Goal: Task Accomplishment & Management: Manage account settings

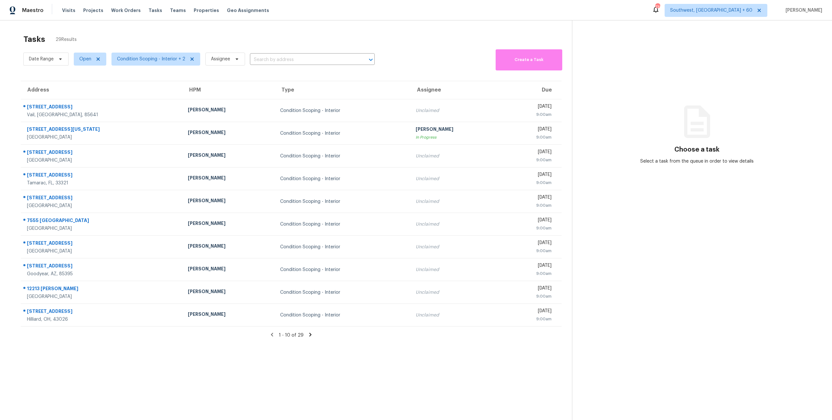
click at [60, 28] on div "Tasks 29 Results Date Range Open Condition Scoping - Interior + 2 Assignee ​ Cr…" at bounding box center [416, 230] width 832 height 420
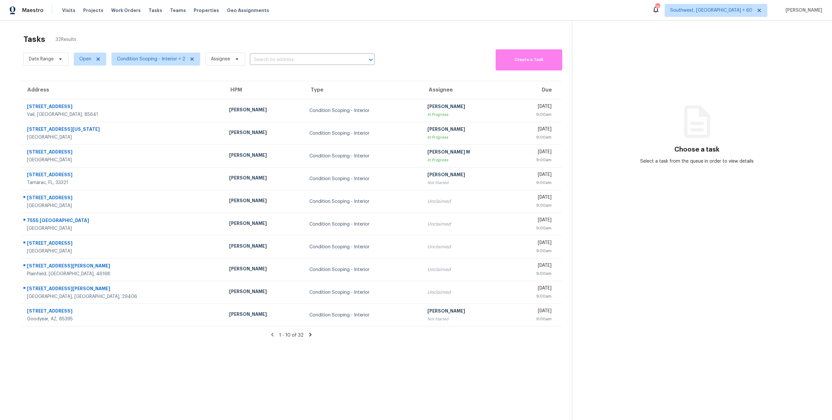
click at [310, 335] on icon at bounding box center [310, 335] width 2 height 4
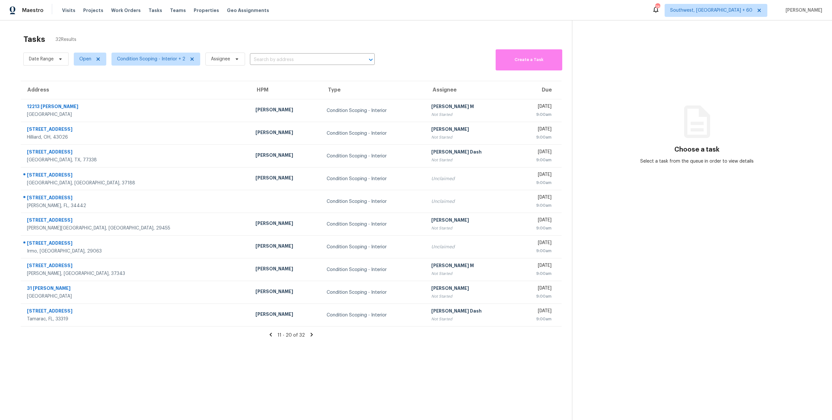
click at [311, 335] on icon at bounding box center [312, 335] width 2 height 4
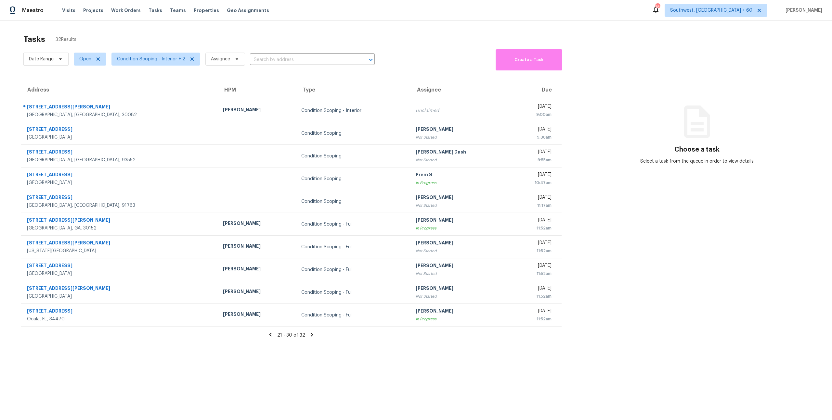
click at [272, 336] on icon at bounding box center [270, 335] width 2 height 4
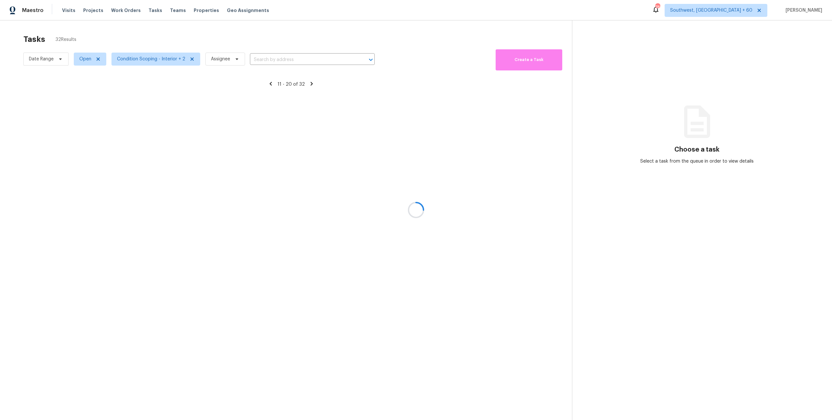
click at [272, 336] on div at bounding box center [416, 210] width 832 height 420
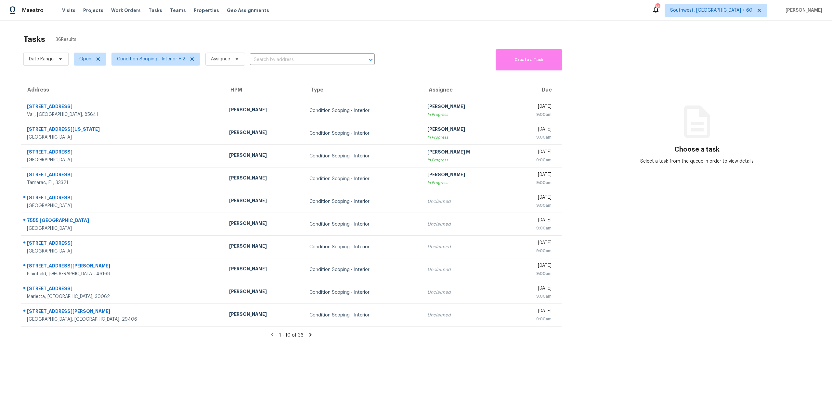
click at [310, 334] on icon at bounding box center [310, 335] width 2 height 4
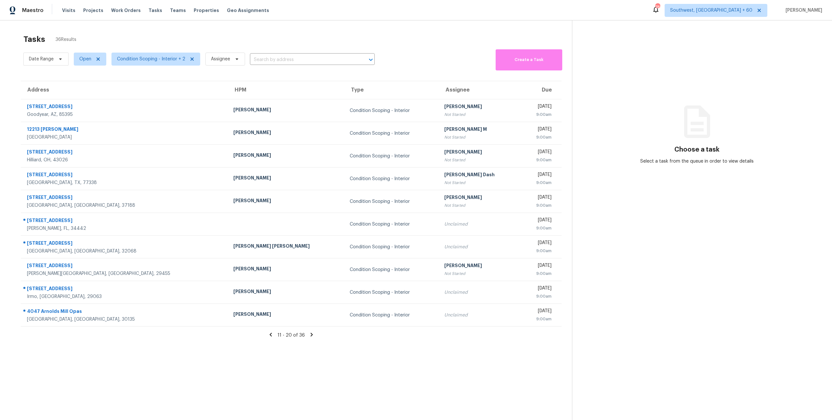
click at [311, 335] on icon at bounding box center [312, 335] width 2 height 4
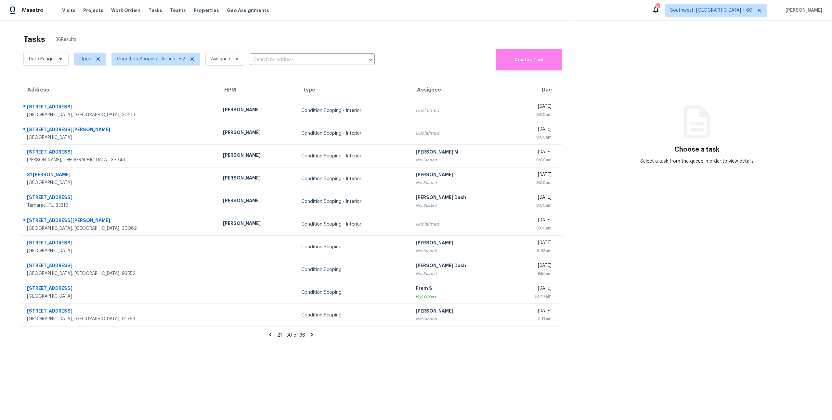
click at [311, 336] on icon at bounding box center [312, 335] width 2 height 4
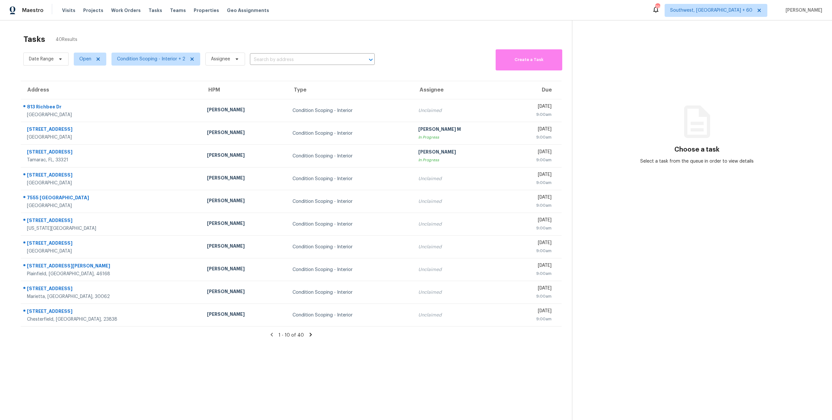
click at [166, 40] on div "Tasks 40 Results" at bounding box center [297, 39] width 548 height 17
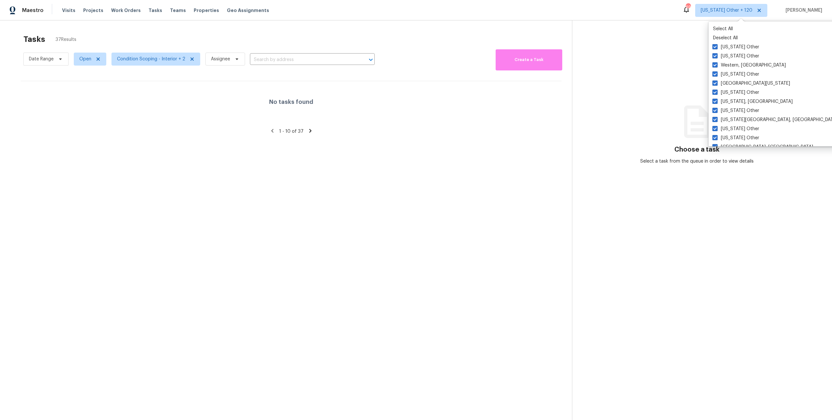
click at [282, 33] on div "Tasks 37 Results" at bounding box center [297, 39] width 548 height 17
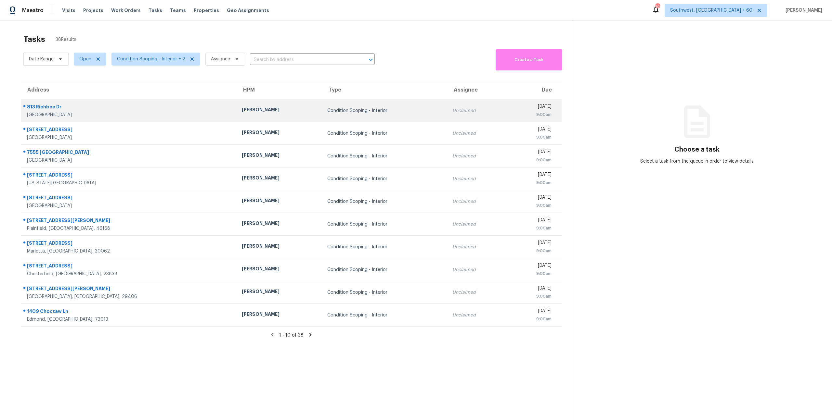
drag, startPoint x: 81, startPoint y: 139, endPoint x: 28, endPoint y: 108, distance: 61.6
click at [28, 108] on tbody "813 Richbee Dr Altamonte Springs, FL, 32714 Carl Biederman Condition Scoping - …" at bounding box center [291, 212] width 541 height 227
copy tbody "813 Richbee Dr Altamonte Springs, FL, 32714 Carl Biederman Condition Scoping - …"
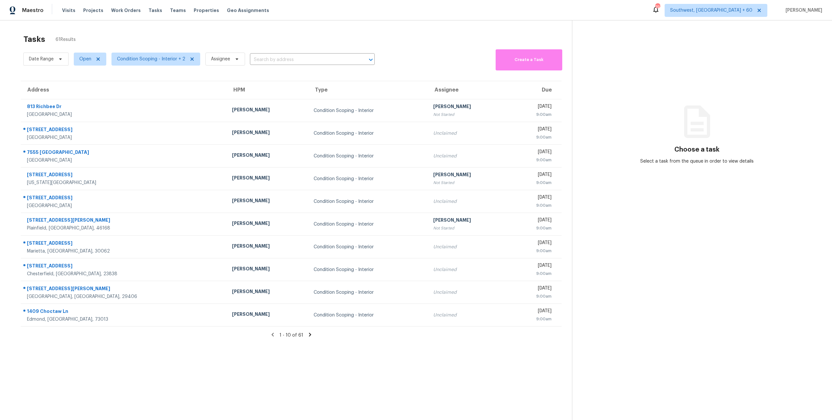
click at [158, 34] on div "Tasks 61 Results" at bounding box center [297, 39] width 548 height 17
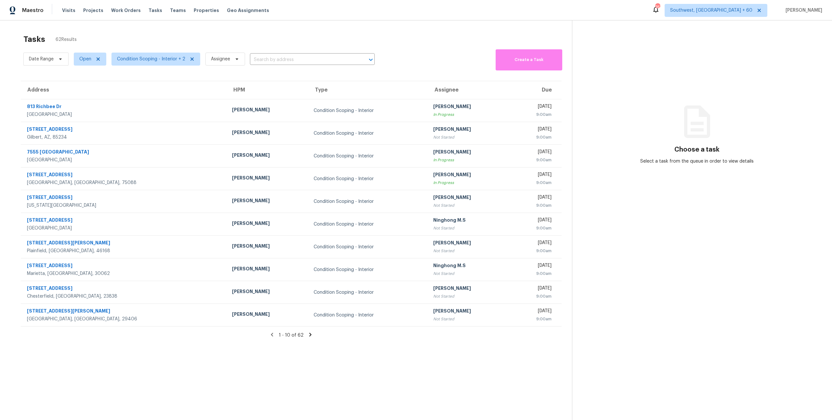
drag, startPoint x: 83, startPoint y: 38, endPoint x: 22, endPoint y: 40, distance: 61.1
click at [22, 40] on section "Tasks 62 Results Date Range Open Condition Scoping - Interior + 2 Assignee ​ Cr…" at bounding box center [290, 236] width 561 height 410
drag, startPoint x: 24, startPoint y: 40, endPoint x: 90, endPoint y: 39, distance: 66.3
click at [90, 39] on div "Tasks 62 Results" at bounding box center [297, 39] width 548 height 17
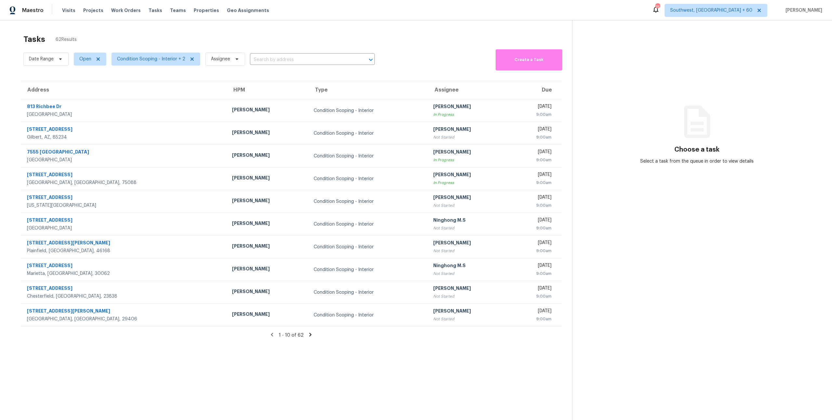
click at [90, 39] on div "Tasks 62 Results" at bounding box center [297, 39] width 548 height 17
drag, startPoint x: 90, startPoint y: 39, endPoint x: 21, endPoint y: 40, distance: 69.5
click at [21, 40] on section "Tasks 62 Results Date Range Open Condition Scoping - Interior + 2 Assignee ​ Cr…" at bounding box center [290, 236] width 561 height 410
drag, startPoint x: 24, startPoint y: 40, endPoint x: 86, endPoint y: 40, distance: 61.7
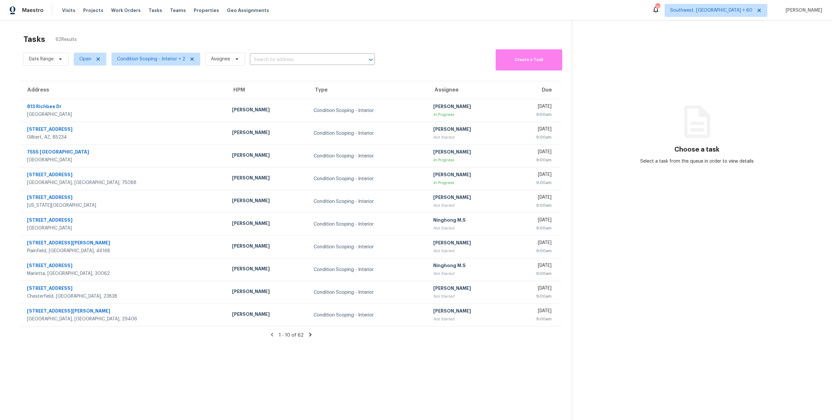
click at [86, 40] on div "Tasks 62 Results" at bounding box center [297, 39] width 548 height 17
drag, startPoint x: 86, startPoint y: 40, endPoint x: 23, endPoint y: 41, distance: 62.7
click at [23, 41] on div "Tasks 62 Results" at bounding box center [297, 39] width 548 height 17
click at [23, 41] on h2 "Tasks" at bounding box center [34, 39] width 22 height 6
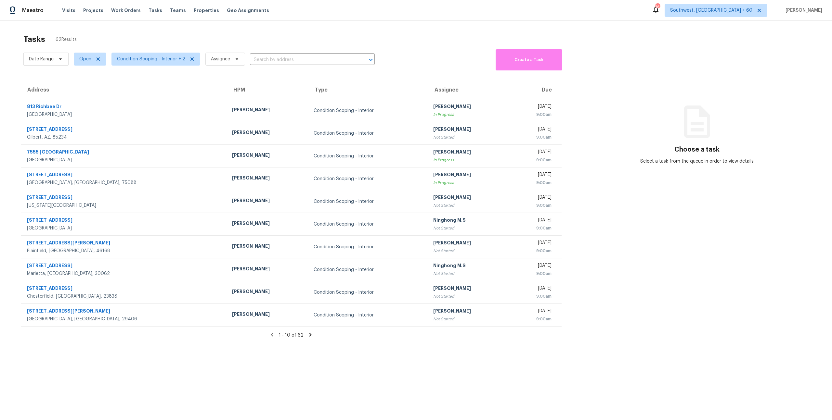
drag, startPoint x: 24, startPoint y: 40, endPoint x: 99, endPoint y: 40, distance: 75.7
click at [99, 40] on div "Tasks 62 Results" at bounding box center [297, 39] width 548 height 17
drag, startPoint x: 99, startPoint y: 40, endPoint x: 24, endPoint y: 41, distance: 75.7
click at [24, 41] on div "Tasks 62 Results" at bounding box center [297, 39] width 548 height 17
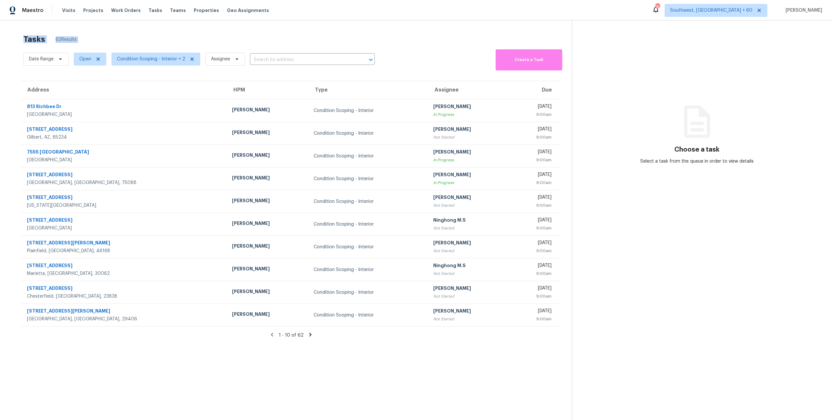
click at [24, 41] on h2 "Tasks" at bounding box center [34, 39] width 22 height 6
drag, startPoint x: 24, startPoint y: 38, endPoint x: 111, endPoint y: 35, distance: 87.4
click at [111, 35] on div "Tasks 62 Results" at bounding box center [297, 39] width 548 height 17
drag, startPoint x: 84, startPoint y: 39, endPoint x: 25, endPoint y: 40, distance: 59.1
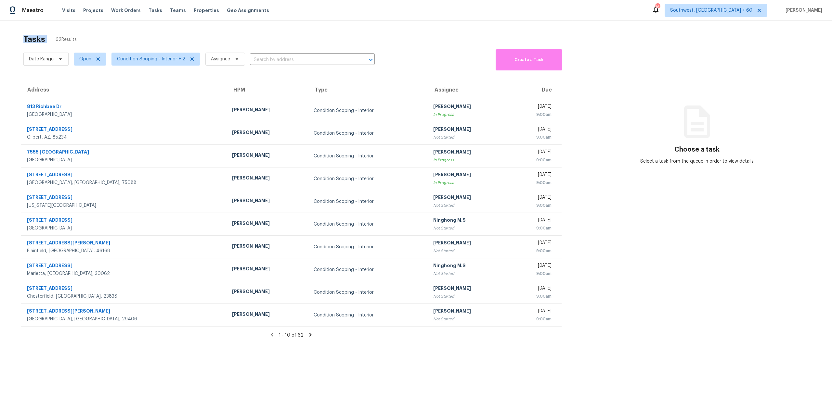
click at [25, 40] on div "Tasks 62 Results" at bounding box center [297, 39] width 548 height 17
click at [25, 40] on h2 "Tasks" at bounding box center [34, 39] width 22 height 6
drag, startPoint x: 25, startPoint y: 38, endPoint x: 92, endPoint y: 39, distance: 67.6
click at [92, 39] on div "Tasks 62 Results" at bounding box center [297, 39] width 548 height 17
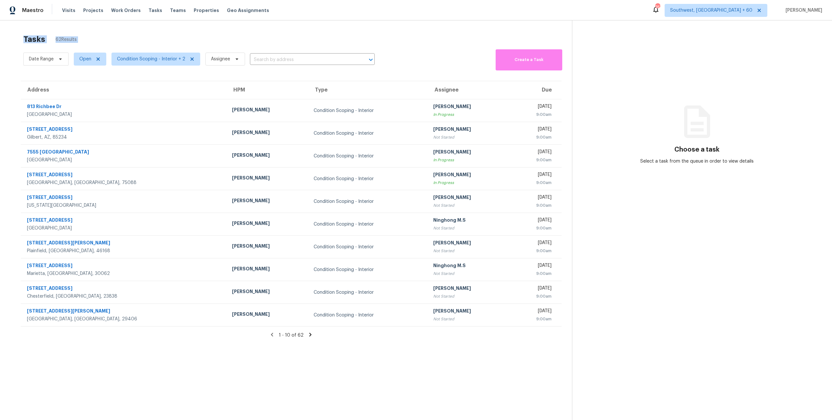
drag, startPoint x: 92, startPoint y: 39, endPoint x: 28, endPoint y: 42, distance: 64.4
click at [28, 42] on div "Tasks 62 Results" at bounding box center [297, 39] width 548 height 17
click at [24, 38] on h2 "Tasks" at bounding box center [34, 39] width 22 height 6
drag, startPoint x: 24, startPoint y: 38, endPoint x: 93, endPoint y: 37, distance: 68.2
click at [93, 37] on div "Tasks 62 Results" at bounding box center [297, 39] width 548 height 17
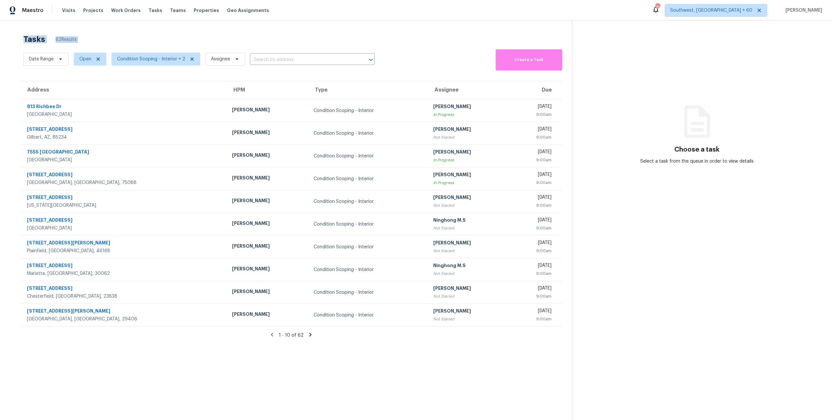
click at [93, 37] on div "Tasks 62 Results" at bounding box center [297, 39] width 548 height 17
click at [184, 37] on div "Tasks 66 Results" at bounding box center [297, 39] width 548 height 17
click at [309, 335] on icon at bounding box center [310, 335] width 6 height 6
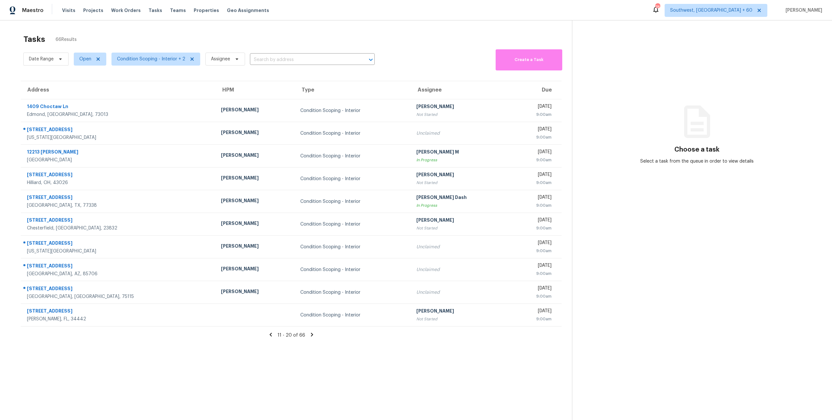
click at [311, 337] on icon at bounding box center [312, 335] width 2 height 4
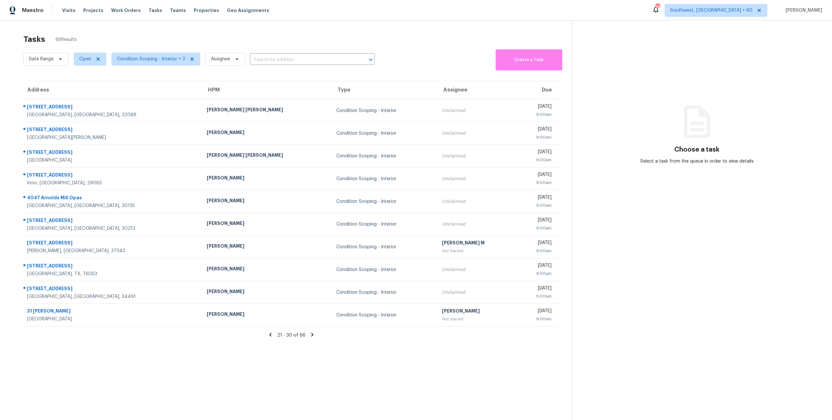
click at [273, 338] on icon at bounding box center [270, 335] width 6 height 6
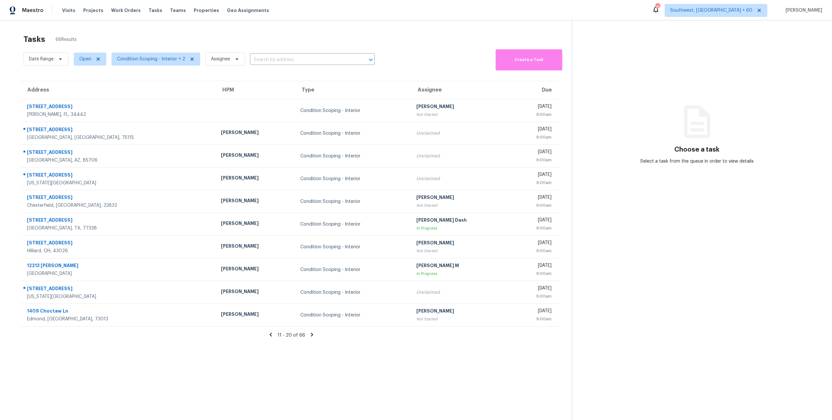
click at [212, 40] on div "Tasks 66 Results" at bounding box center [297, 39] width 548 height 17
click at [272, 336] on icon at bounding box center [270, 335] width 2 height 4
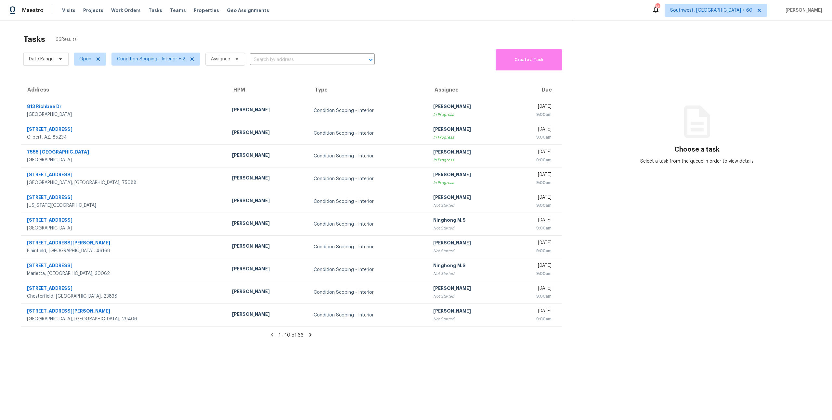
click at [220, 36] on div "Tasks 66 Results" at bounding box center [297, 39] width 548 height 17
drag, startPoint x: 92, startPoint y: 40, endPoint x: 23, endPoint y: 40, distance: 68.9
click at [23, 40] on div "Tasks 66 Results" at bounding box center [297, 39] width 548 height 17
click at [23, 40] on h2 "Tasks" at bounding box center [34, 39] width 22 height 6
drag, startPoint x: 25, startPoint y: 39, endPoint x: 85, endPoint y: 39, distance: 60.4
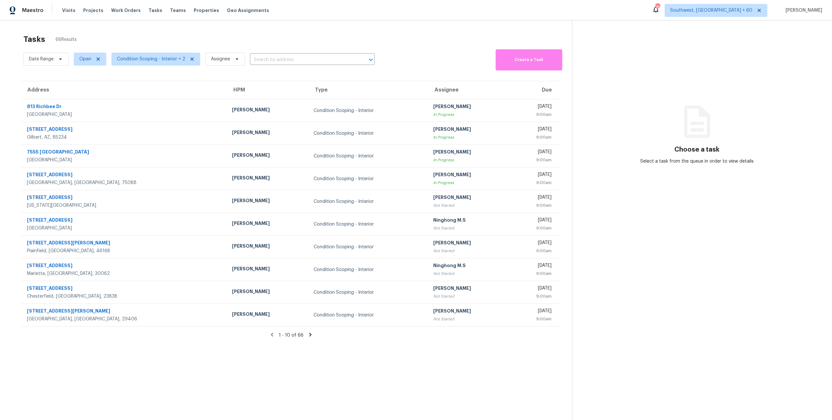
click at [85, 39] on div "Tasks 66 Results" at bounding box center [297, 39] width 548 height 17
drag, startPoint x: 85, startPoint y: 39, endPoint x: 25, endPoint y: 39, distance: 60.4
click at [25, 39] on div "Tasks 66 Results" at bounding box center [297, 39] width 548 height 17
click at [25, 39] on h2 "Tasks" at bounding box center [34, 39] width 22 height 6
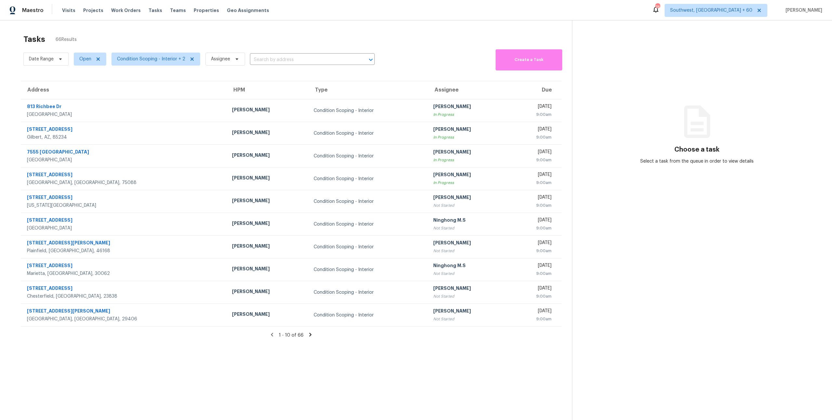
drag, startPoint x: 25, startPoint y: 39, endPoint x: 82, endPoint y: 38, distance: 57.2
click at [82, 38] on div "Tasks 66 Results" at bounding box center [297, 39] width 548 height 17
drag, startPoint x: 82, startPoint y: 38, endPoint x: 24, endPoint y: 40, distance: 57.9
click at [24, 40] on div "Tasks 66 Results" at bounding box center [297, 39] width 548 height 17
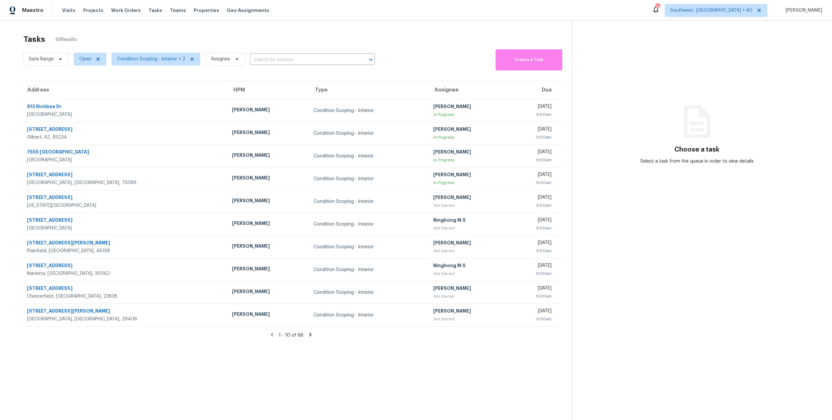
click at [24, 40] on h2 "Tasks" at bounding box center [34, 39] width 22 height 6
drag, startPoint x: 23, startPoint y: 39, endPoint x: 77, endPoint y: 39, distance: 54.3
click at [77, 39] on div "Tasks 66 Results" at bounding box center [297, 39] width 548 height 17
drag, startPoint x: 77, startPoint y: 39, endPoint x: 25, endPoint y: 40, distance: 52.7
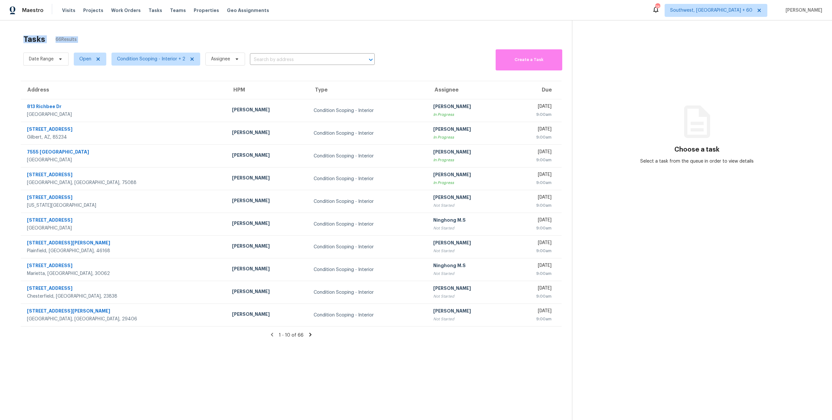
click at [25, 40] on div "Tasks 66 Results" at bounding box center [297, 39] width 548 height 17
click at [25, 40] on h2 "Tasks" at bounding box center [34, 39] width 22 height 6
drag, startPoint x: 25, startPoint y: 39, endPoint x: 79, endPoint y: 37, distance: 54.3
click at [79, 37] on div "Tasks 66 Results" at bounding box center [297, 39] width 548 height 17
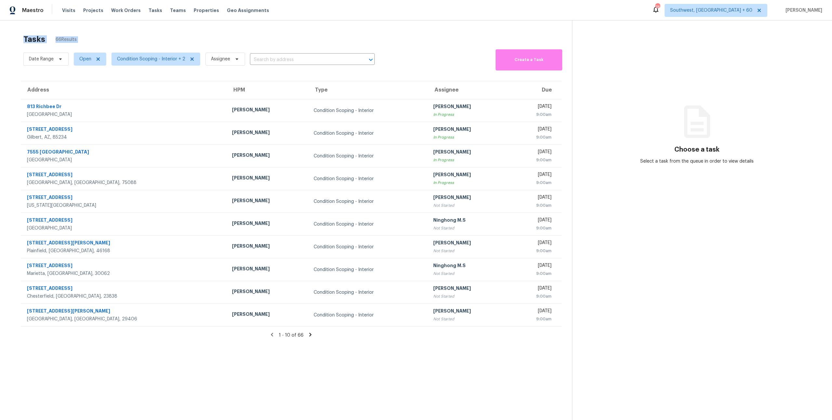
drag, startPoint x: 80, startPoint y: 37, endPoint x: 24, endPoint y: 42, distance: 56.4
click at [24, 42] on div "Tasks 66 Results" at bounding box center [297, 39] width 548 height 17
click at [24, 42] on h2 "Tasks" at bounding box center [34, 39] width 22 height 6
drag, startPoint x: 23, startPoint y: 40, endPoint x: 76, endPoint y: 38, distance: 52.3
click at [76, 38] on div "Tasks 66 Results" at bounding box center [297, 39] width 548 height 17
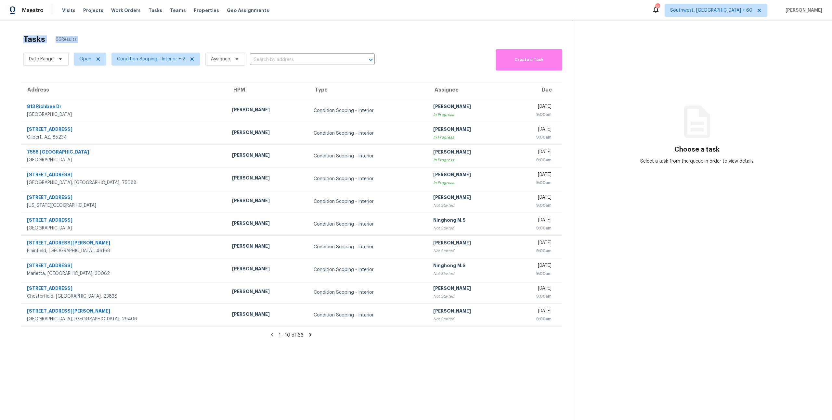
click at [76, 38] on span "66 Results" at bounding box center [66, 39] width 21 height 6
drag, startPoint x: 82, startPoint y: 37, endPoint x: 24, endPoint y: 40, distance: 57.9
click at [24, 39] on div "Tasks 66 Results" at bounding box center [297, 39] width 548 height 17
click at [24, 40] on h2 "Tasks" at bounding box center [34, 39] width 22 height 6
drag, startPoint x: 24, startPoint y: 39, endPoint x: 81, endPoint y: 38, distance: 56.9
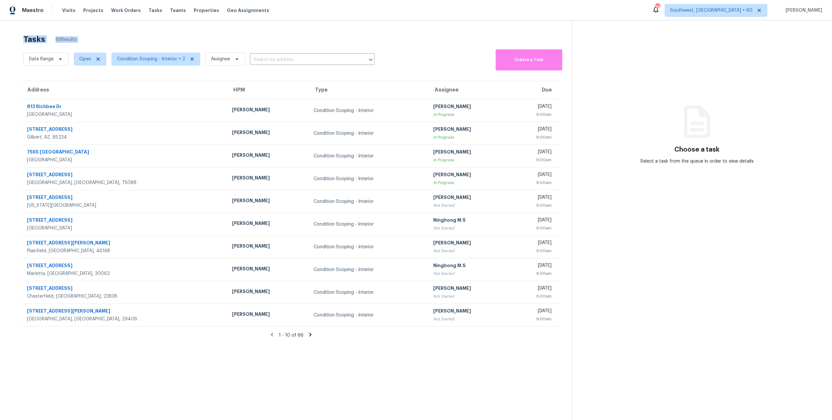
click at [81, 38] on div "Tasks 66 Results" at bounding box center [297, 39] width 548 height 17
drag, startPoint x: 80, startPoint y: 39, endPoint x: 24, endPoint y: 43, distance: 56.4
click at [24, 43] on div "Tasks 66 Results" at bounding box center [297, 39] width 548 height 17
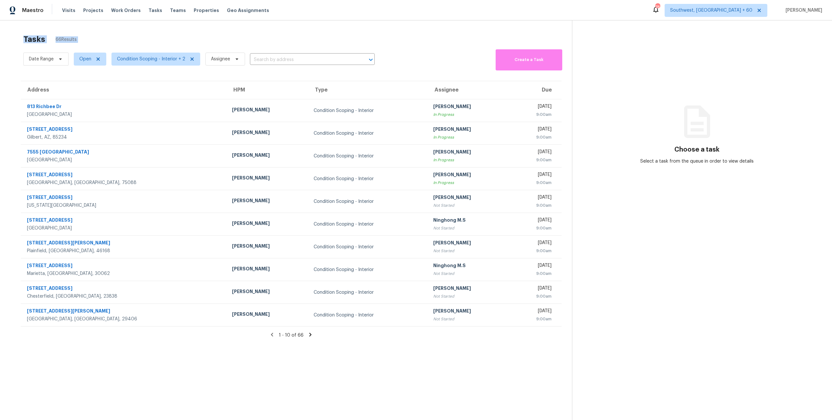
drag, startPoint x: 24, startPoint y: 39, endPoint x: 81, endPoint y: 36, distance: 57.2
click at [81, 36] on div "Tasks 66 Results" at bounding box center [297, 39] width 548 height 17
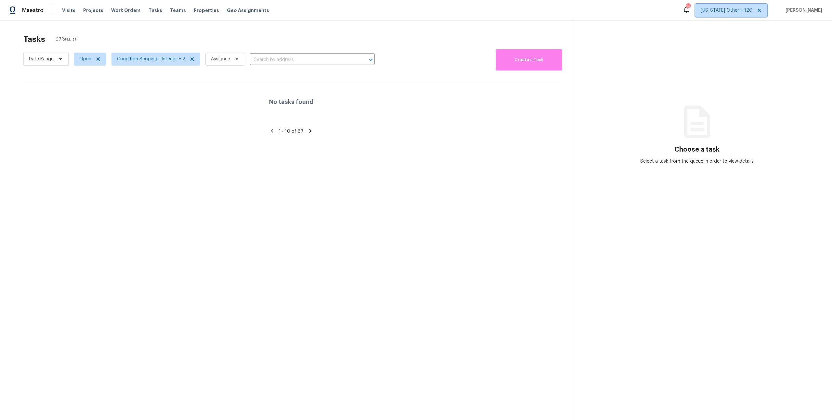
click at [752, 15] on span "[US_STATE] Other + 120" at bounding box center [731, 10] width 72 height 13
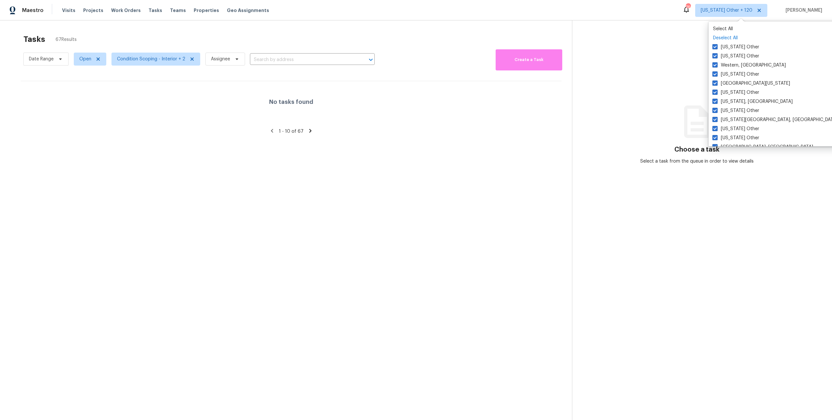
click at [725, 37] on p "Deselect All" at bounding box center [776, 38] width 126 height 6
checkbox input "false"
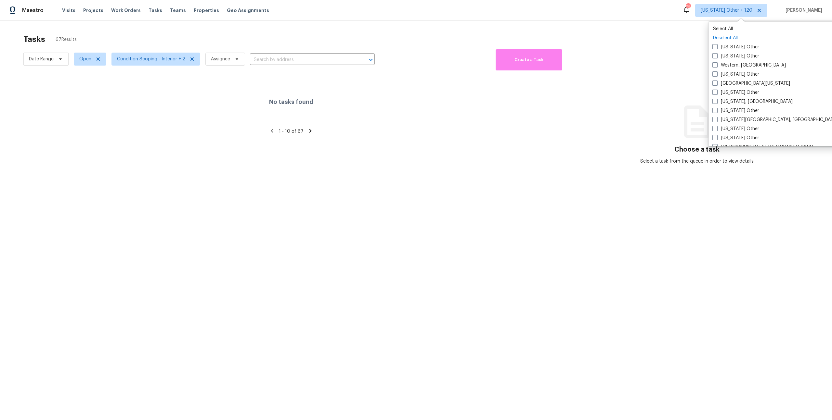
checkbox input "false"
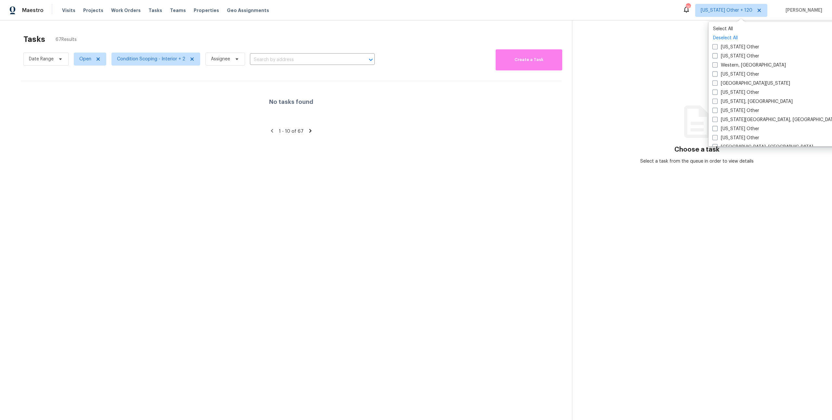
checkbox input "false"
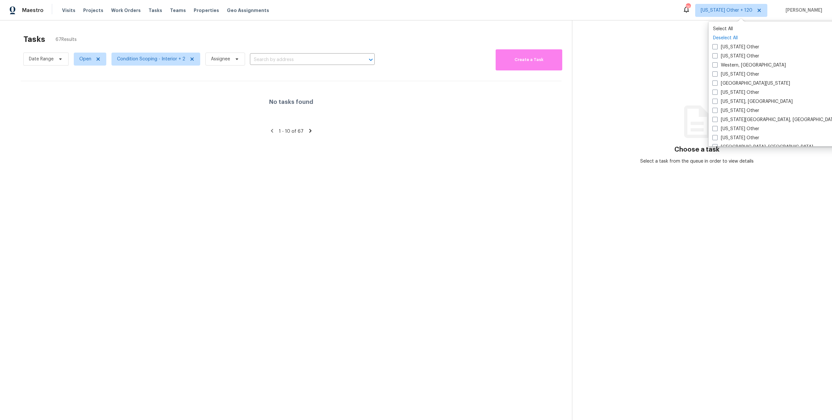
checkbox input "false"
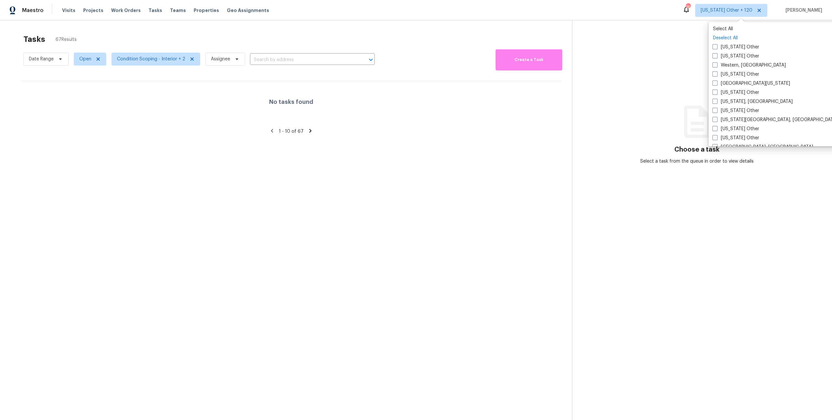
checkbox input "false"
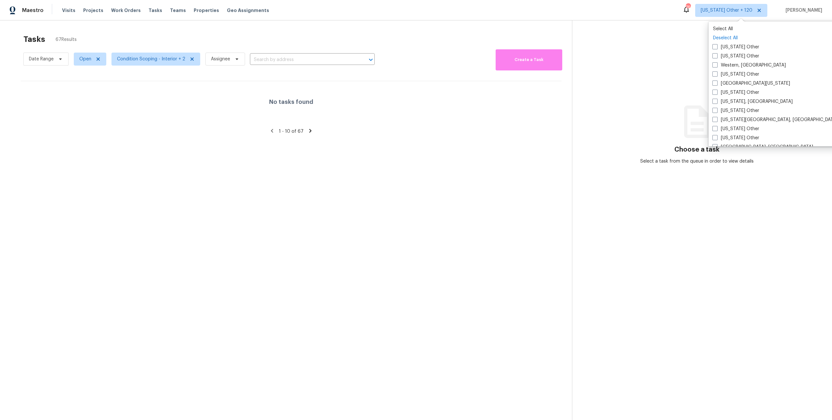
checkbox input "false"
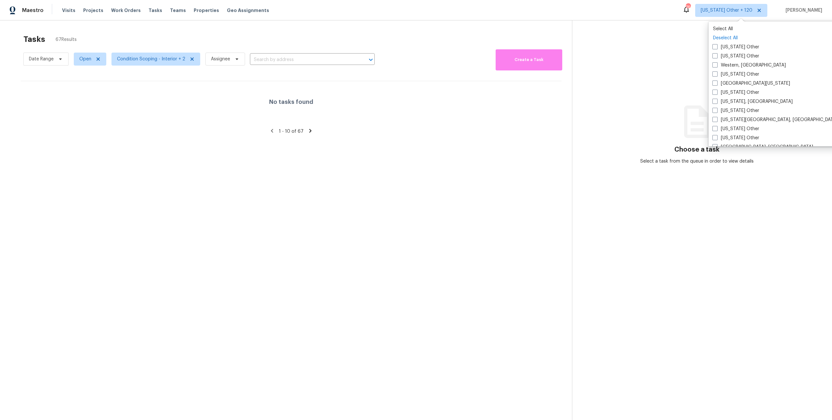
checkbox input "false"
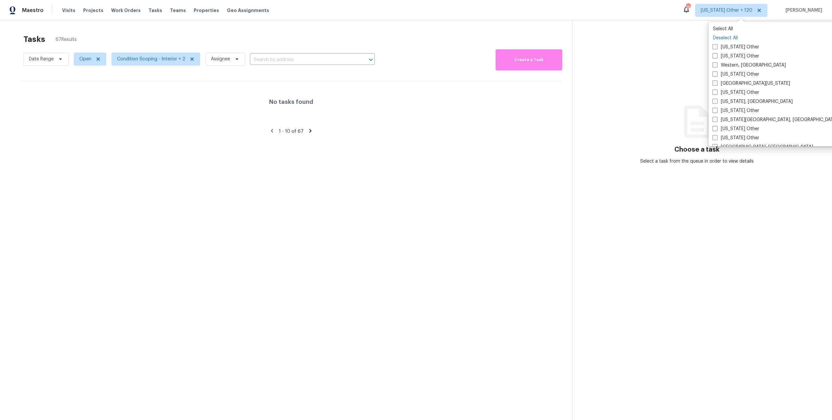
checkbox input "false"
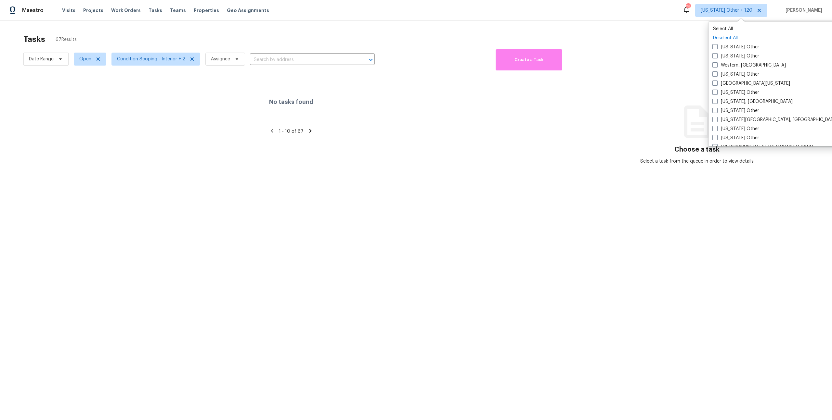
checkbox input "false"
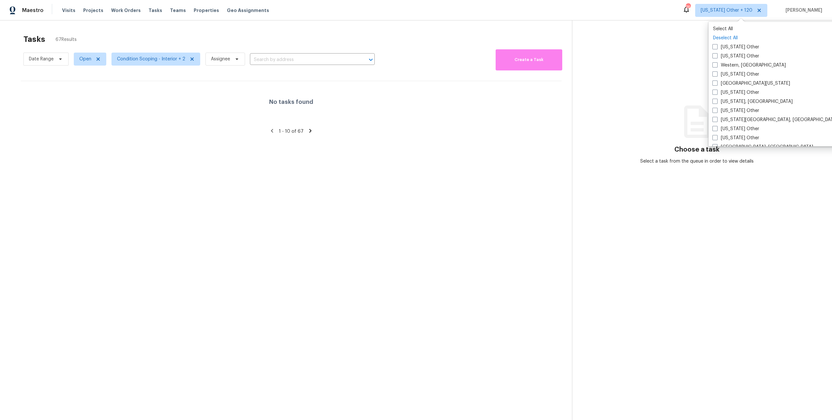
checkbox input "false"
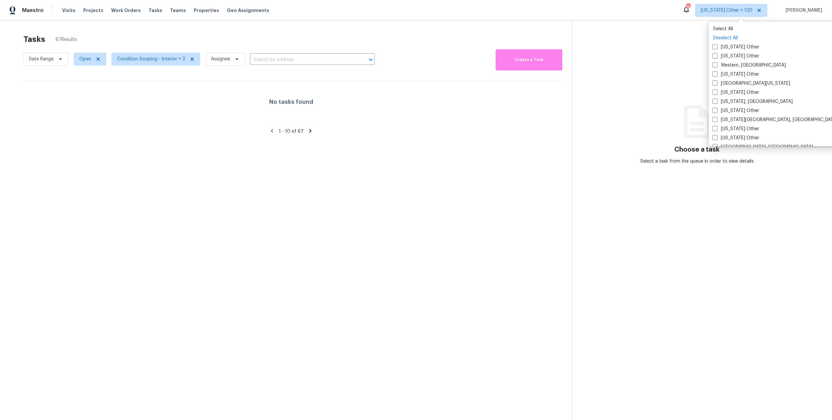
checkbox input "false"
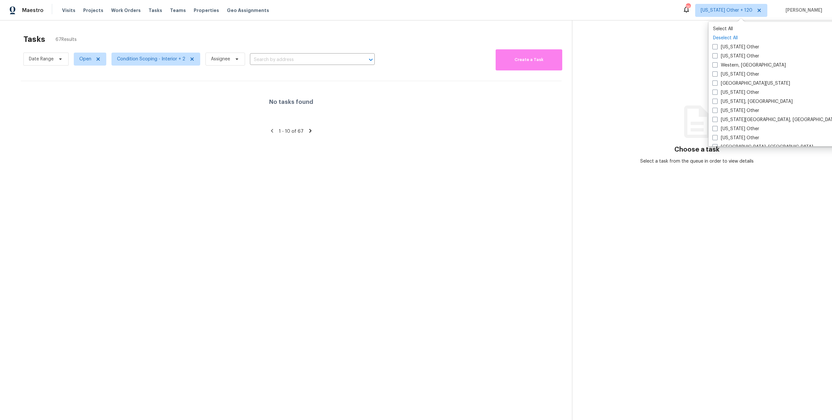
checkbox input "false"
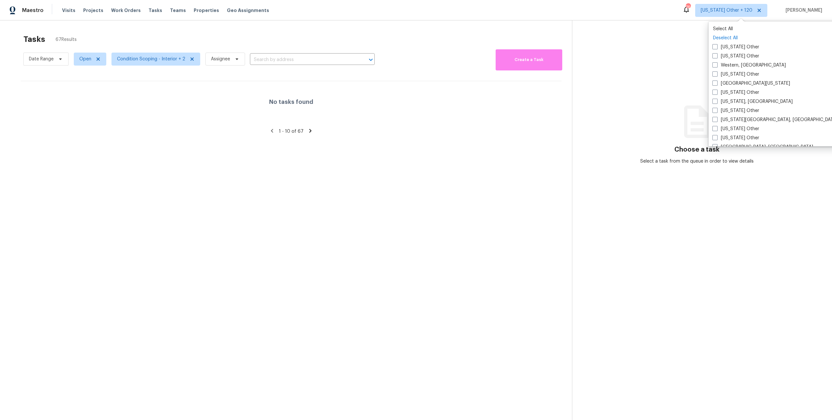
checkbox input "false"
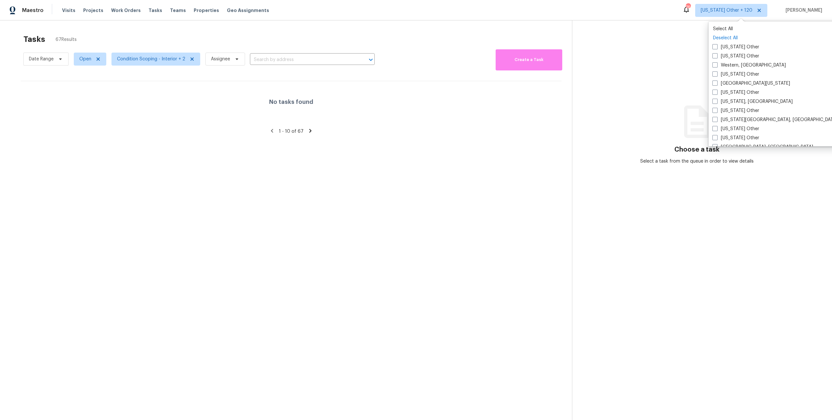
checkbox input "false"
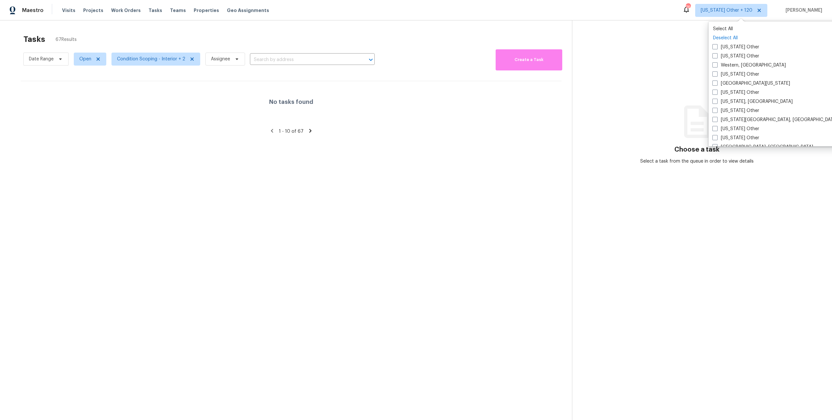
checkbox input "false"
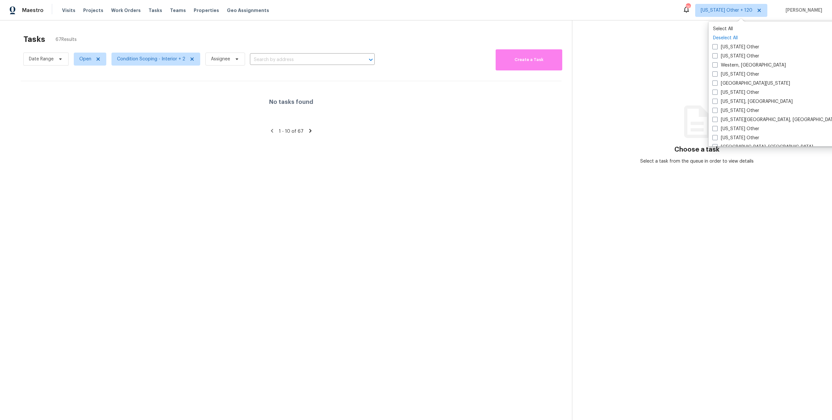
checkbox input "false"
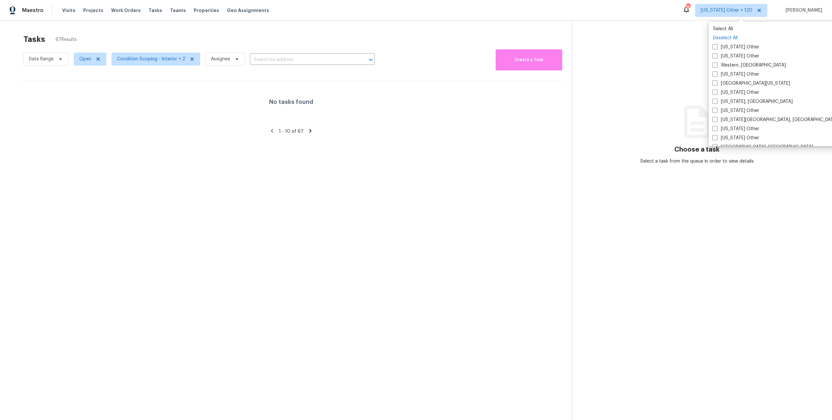
checkbox input "false"
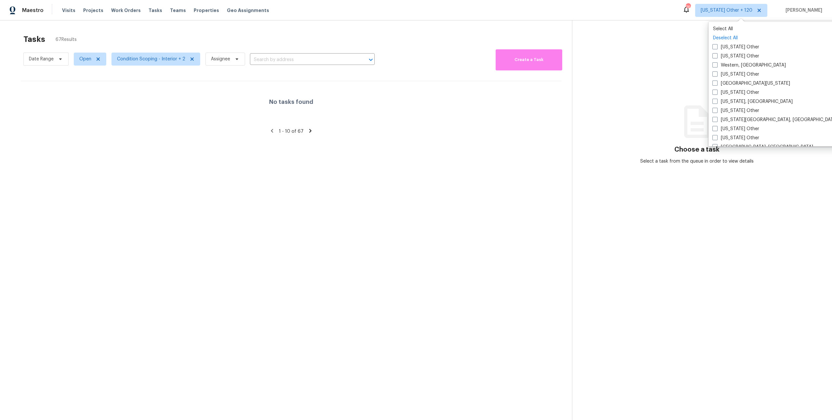
checkbox input "false"
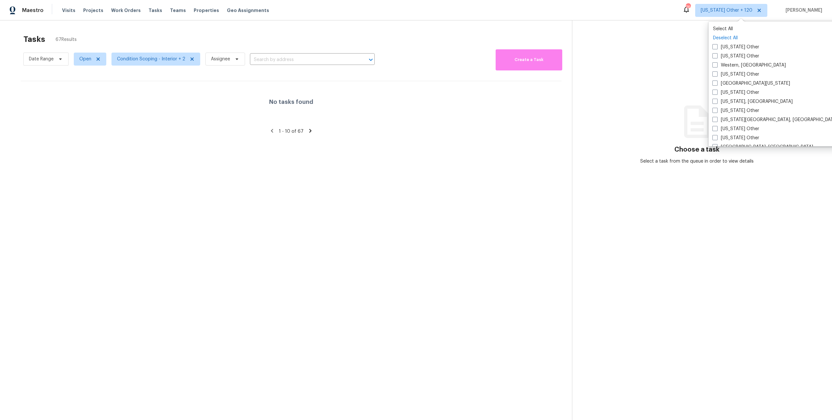
checkbox input "false"
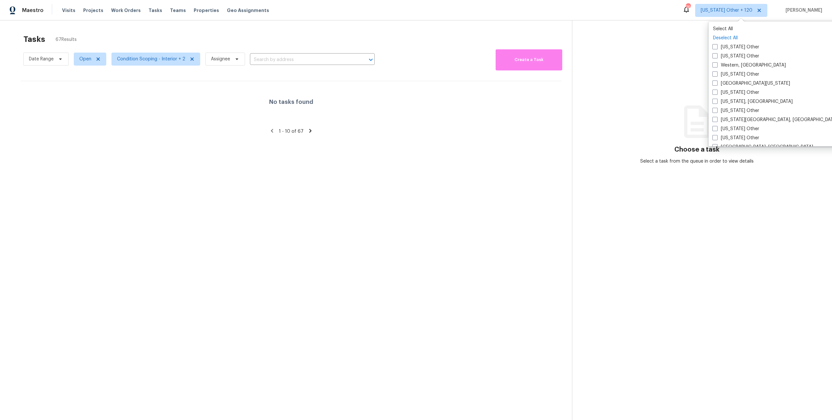
checkbox input "false"
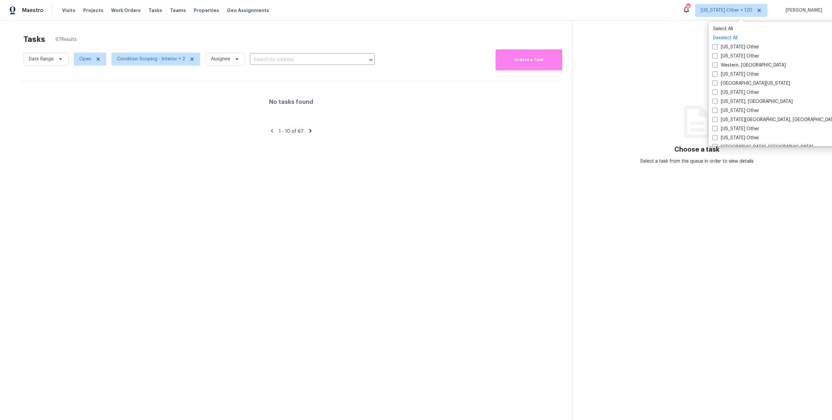
checkbox input "false"
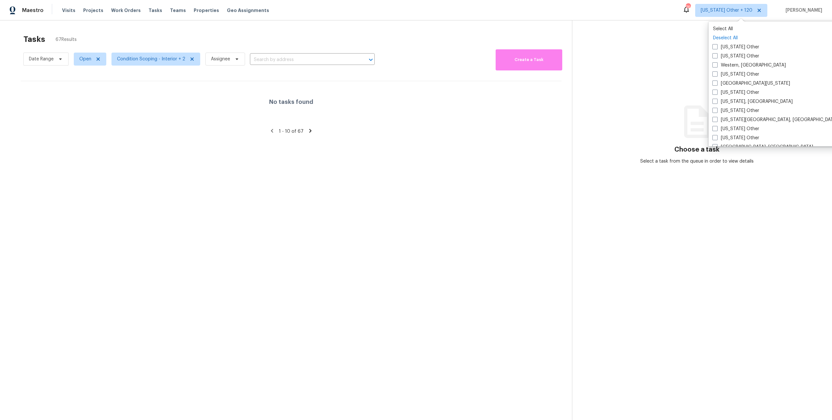
checkbox input "false"
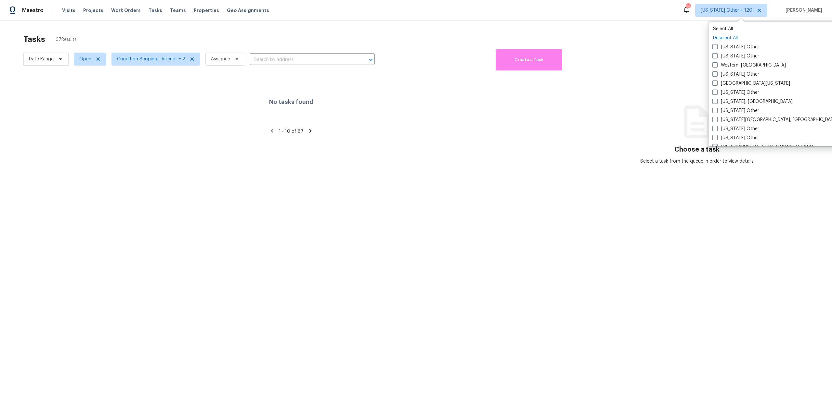
checkbox input "false"
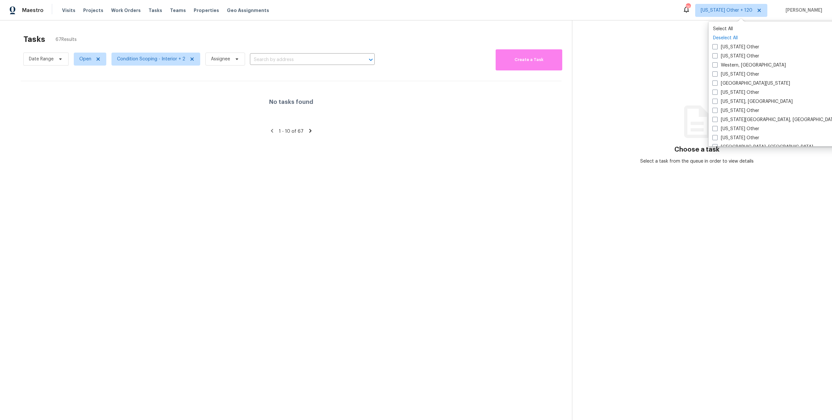
checkbox input "false"
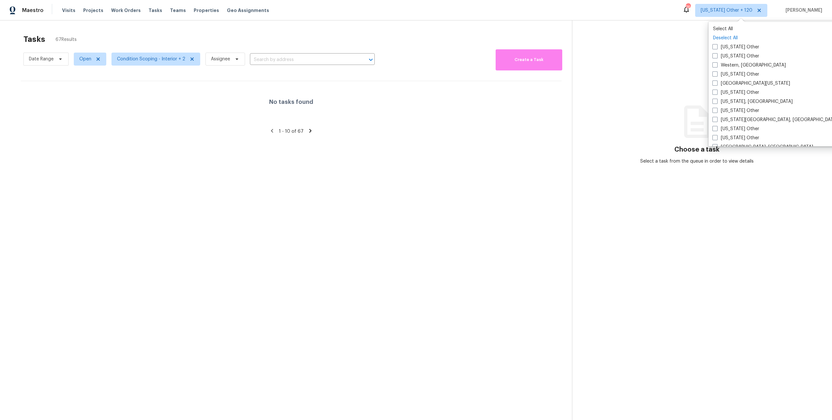
checkbox input "false"
click at [724, 31] on p "Select All" at bounding box center [783, 29] width 126 height 6
checkbox input "true"
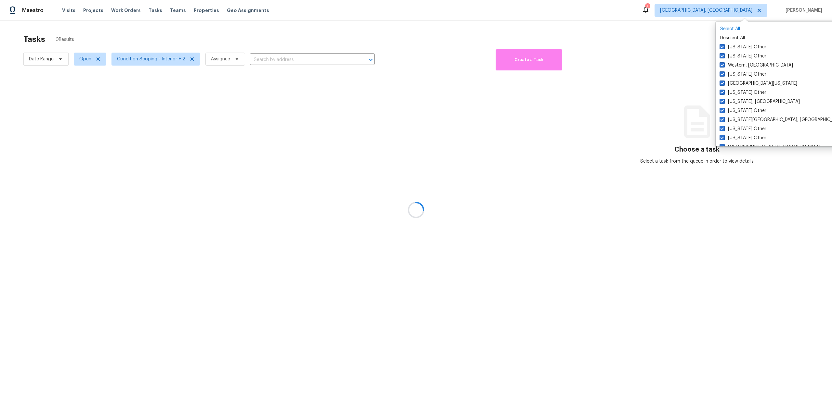
checkbox input "true"
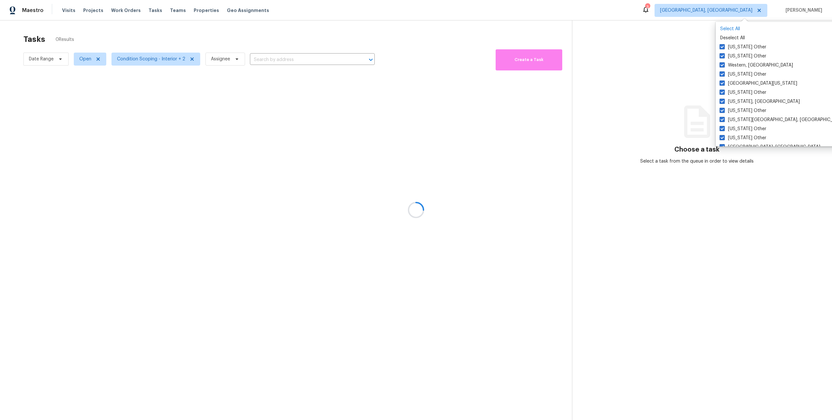
checkbox input "true"
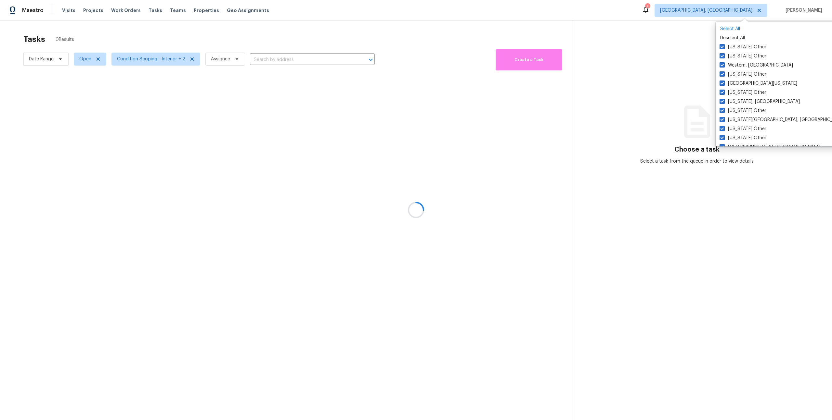
checkbox input "true"
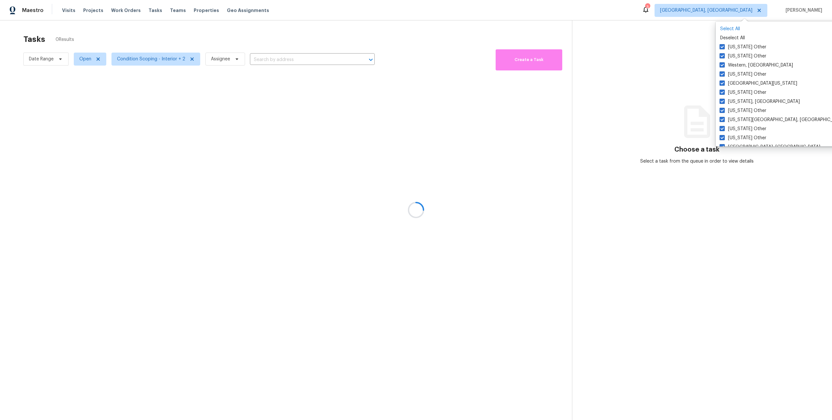
checkbox input "true"
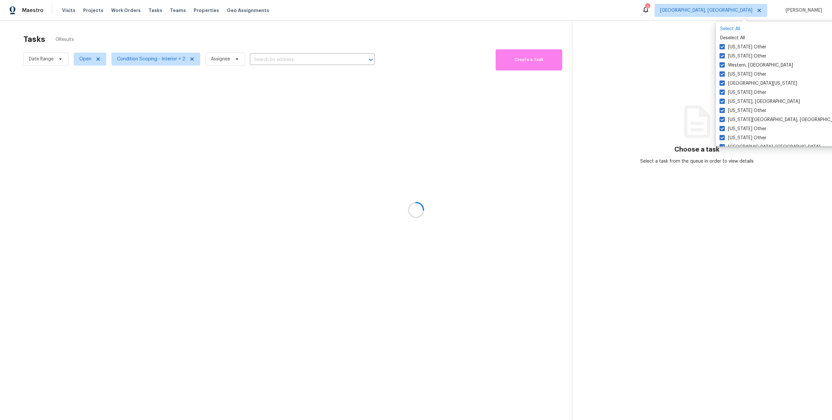
checkbox input "true"
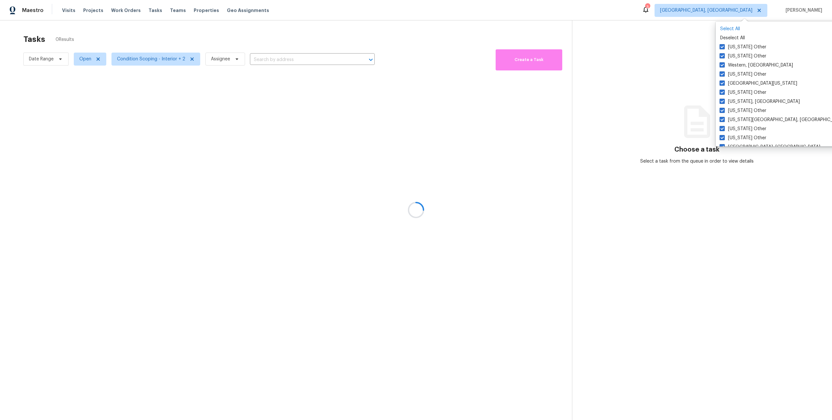
checkbox input "true"
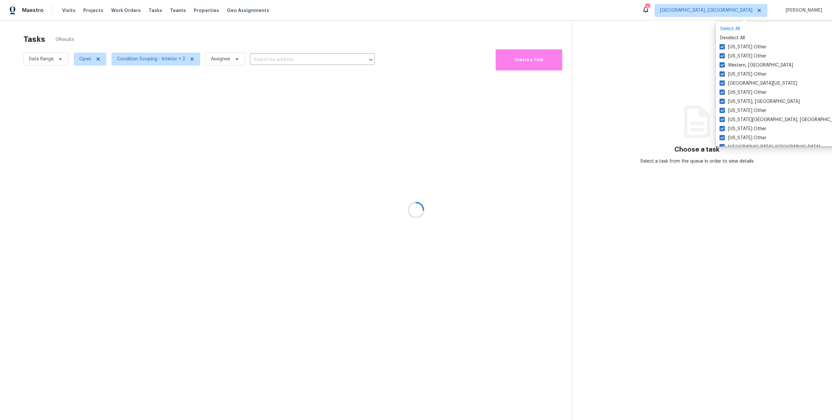
checkbox input "true"
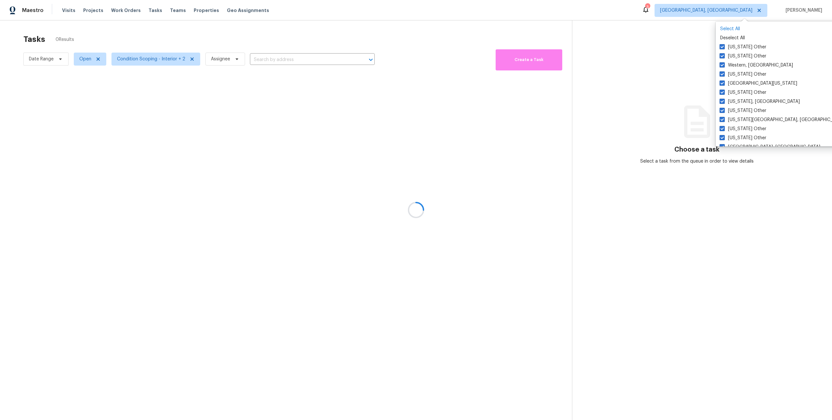
checkbox input "true"
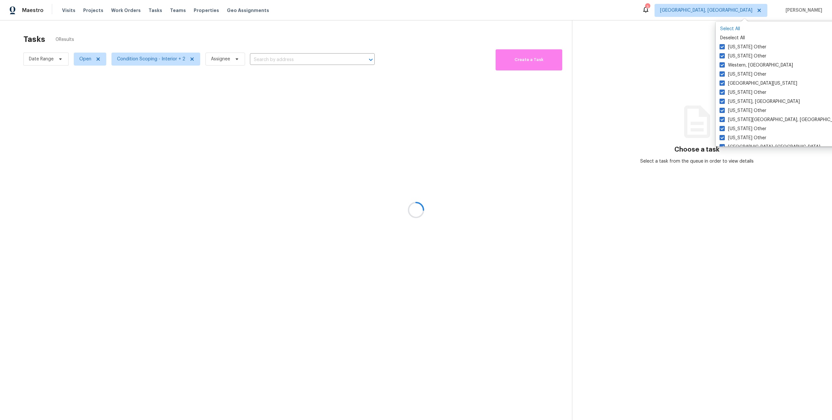
checkbox input "true"
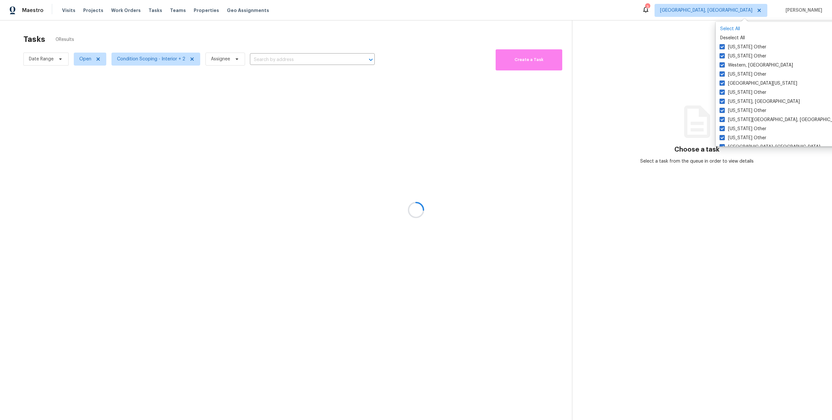
checkbox input "true"
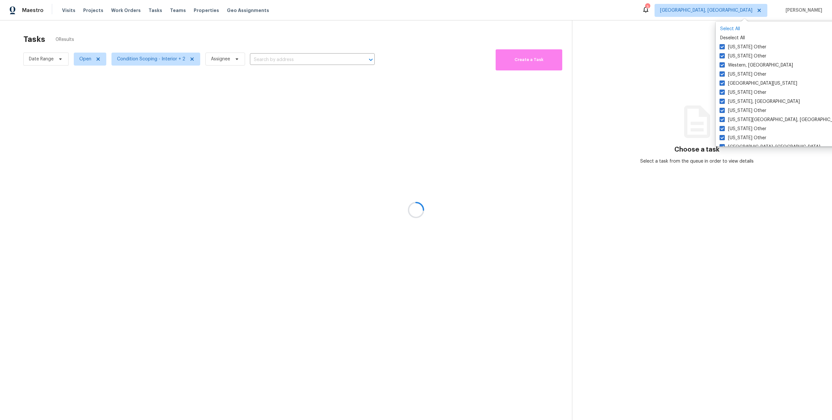
checkbox input "true"
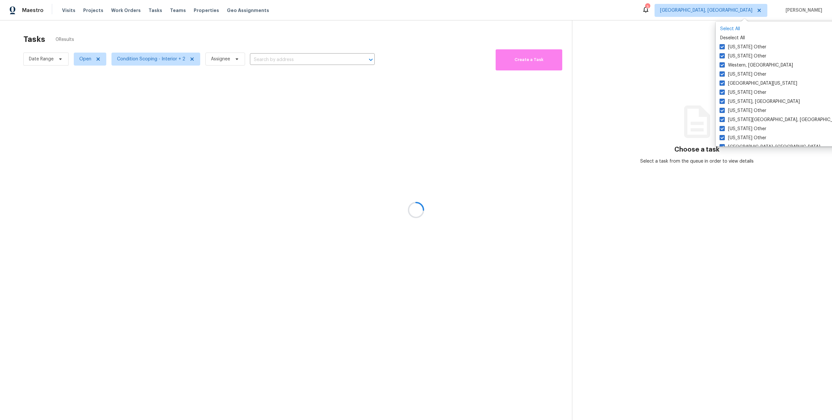
checkbox input "true"
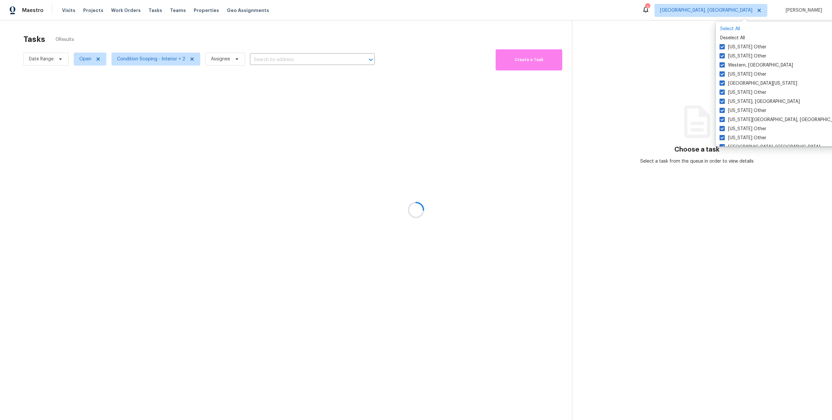
checkbox input "true"
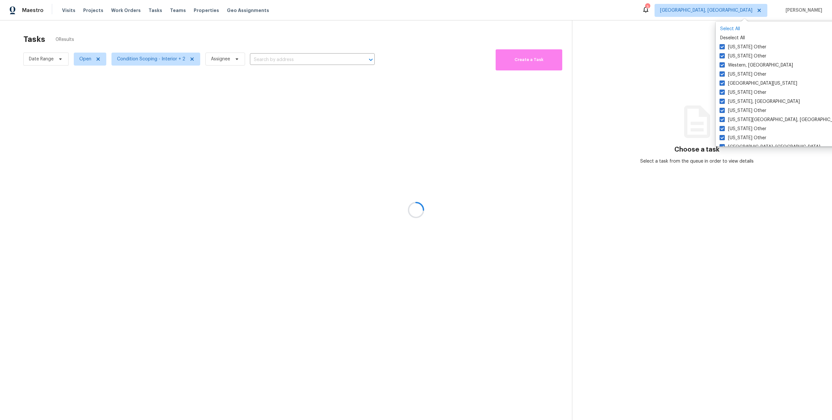
checkbox input "true"
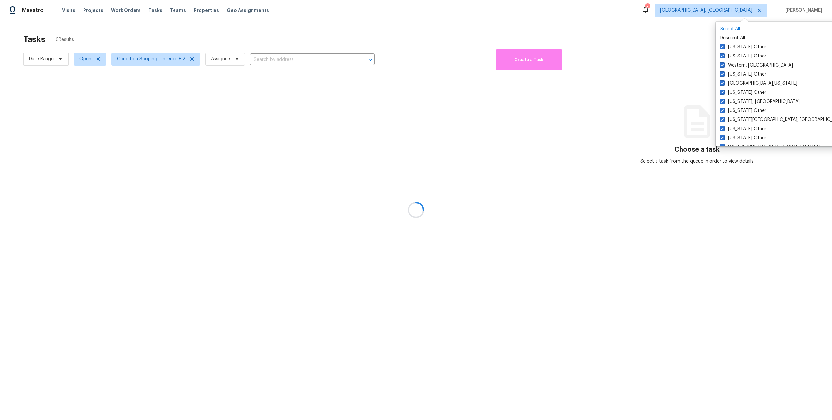
checkbox input "true"
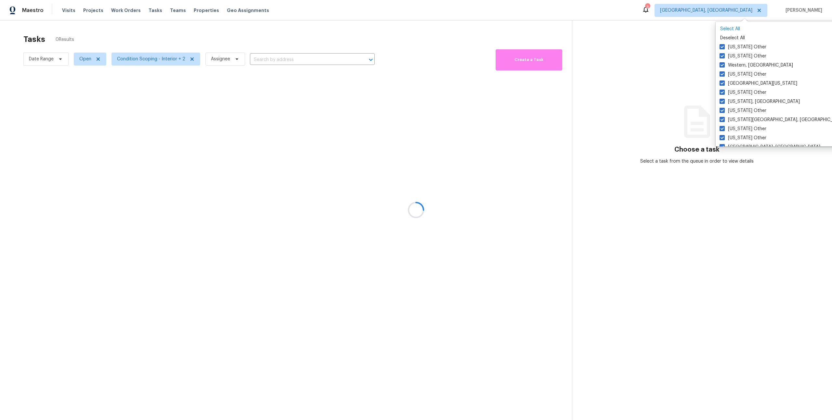
checkbox input "true"
click at [432, 31] on div at bounding box center [416, 210] width 832 height 420
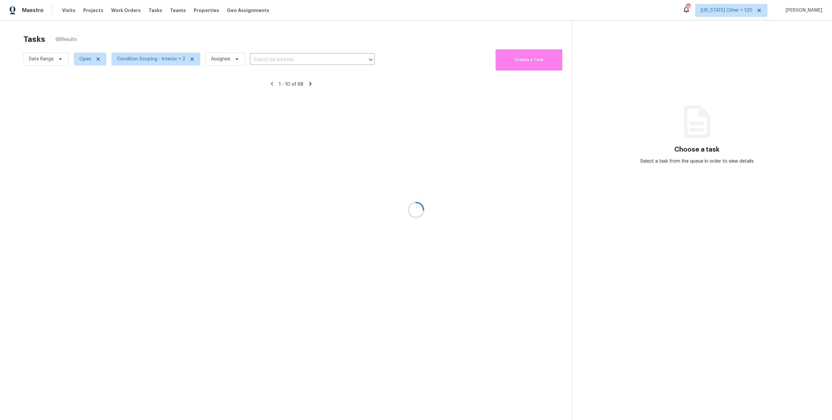
click at [167, 11] on div at bounding box center [416, 210] width 832 height 420
click at [170, 8] on span "Teams" at bounding box center [178, 10] width 16 height 6
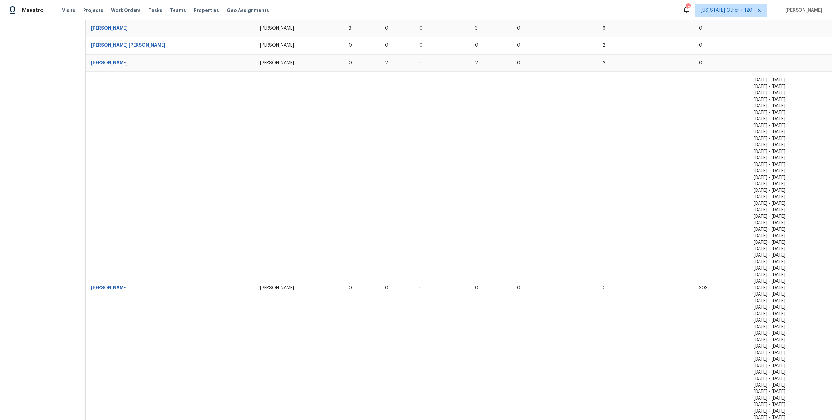
scroll to position [691, 0]
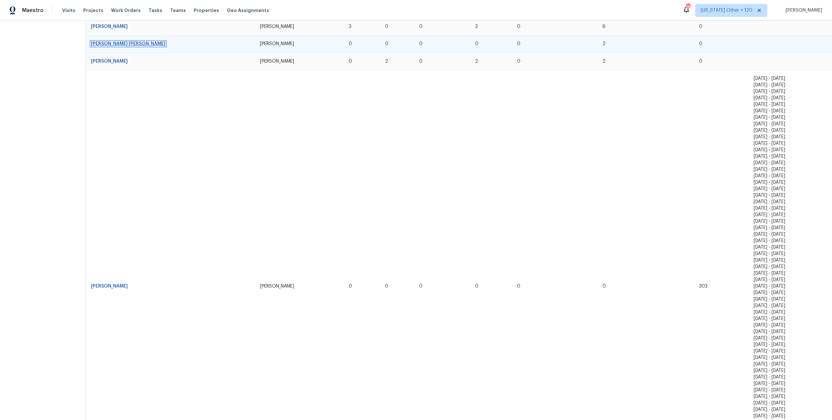
click at [103, 46] on link "Sanjana Ravi" at bounding box center [128, 44] width 74 height 5
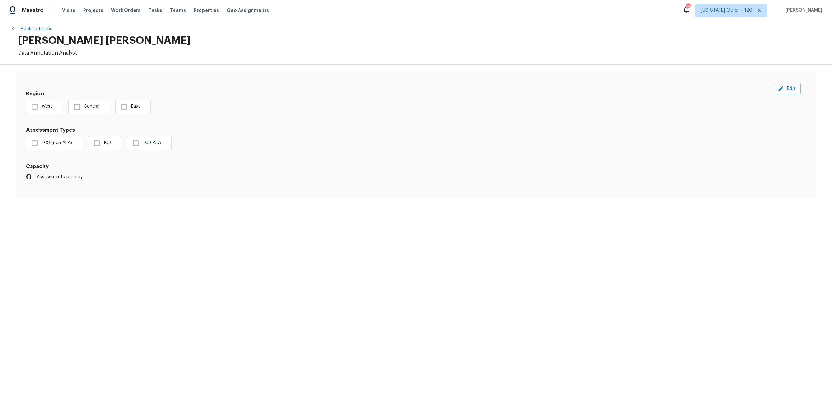
click at [37, 109] on label "West" at bounding box center [40, 107] width 24 height 14
click at [34, 109] on label "West" at bounding box center [40, 107] width 24 height 14
click at [34, 107] on label "West" at bounding box center [40, 107] width 24 height 14
click at [75, 107] on label "Central" at bounding box center [84, 107] width 29 height 14
click at [789, 92] on span "Edit" at bounding box center [787, 89] width 17 height 8
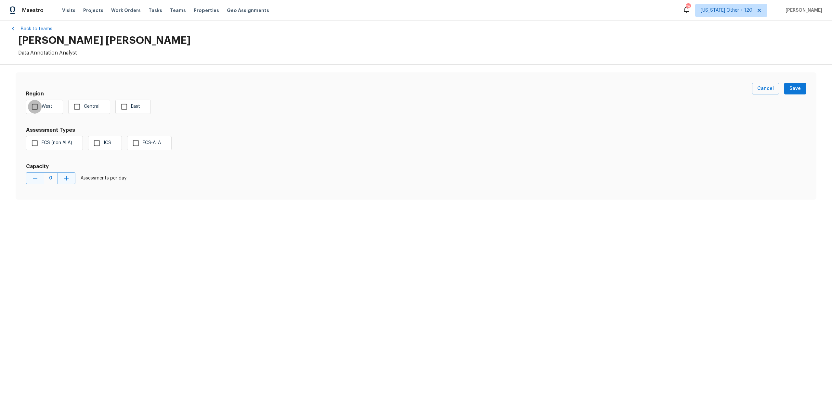
click at [33, 107] on input "West" at bounding box center [35, 107] width 14 height 14
click at [77, 106] on input "Central" at bounding box center [77, 107] width 14 height 14
click at [124, 105] on input "East" at bounding box center [124, 107] width 14 height 14
click at [98, 144] on input "ICS" at bounding box center [97, 143] width 14 height 14
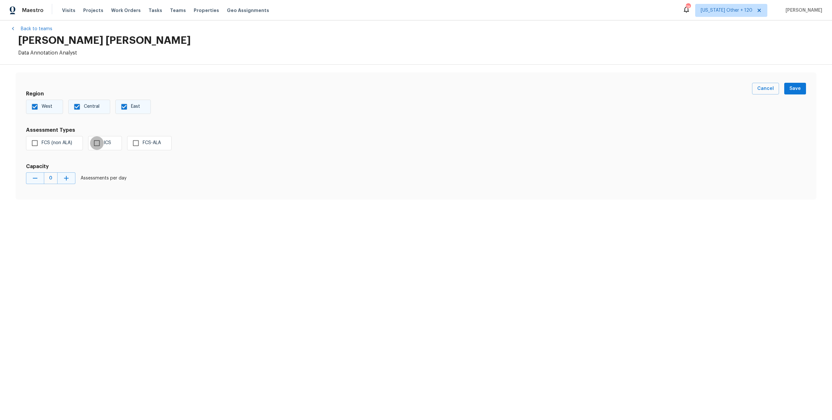
click at [97, 144] on input "ICS" at bounding box center [97, 143] width 14 height 14
click at [70, 180] on icon "button" at bounding box center [66, 178] width 8 height 8
click at [70, 180] on button "button" at bounding box center [66, 179] width 18 height 12
click at [70, 180] on icon "button" at bounding box center [66, 178] width 8 height 8
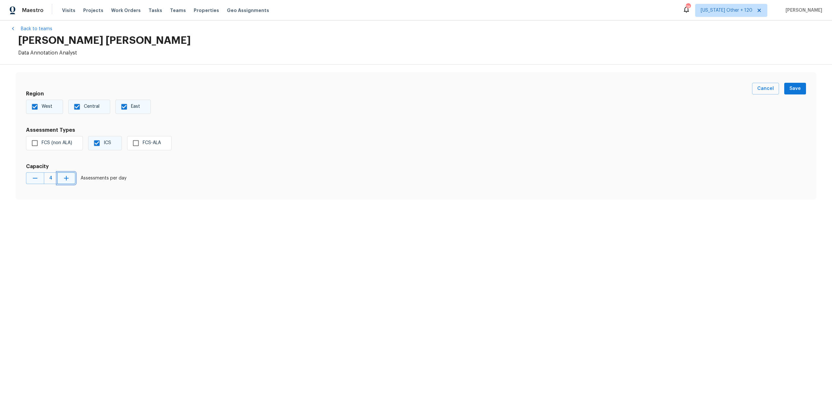
click at [70, 180] on icon "button" at bounding box center [66, 178] width 8 height 8
click at [207, 100] on div "West Central East" at bounding box center [389, 107] width 726 height 14
click at [31, 177] on button "button" at bounding box center [35, 179] width 18 height 12
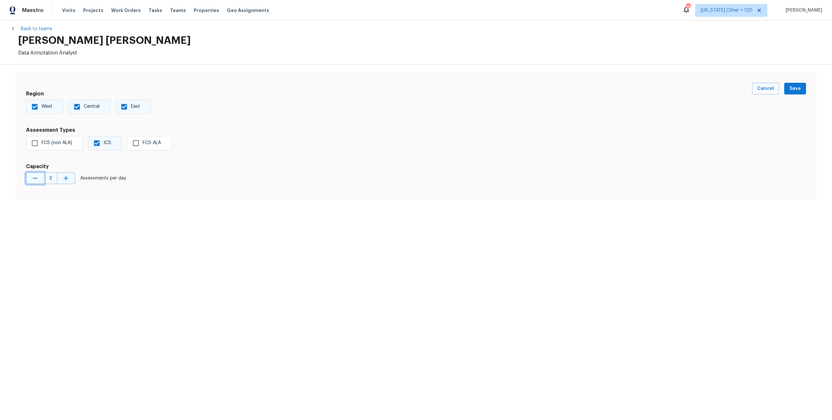
click at [31, 177] on button "button" at bounding box center [35, 179] width 18 height 12
click at [66, 181] on icon "button" at bounding box center [68, 178] width 8 height 8
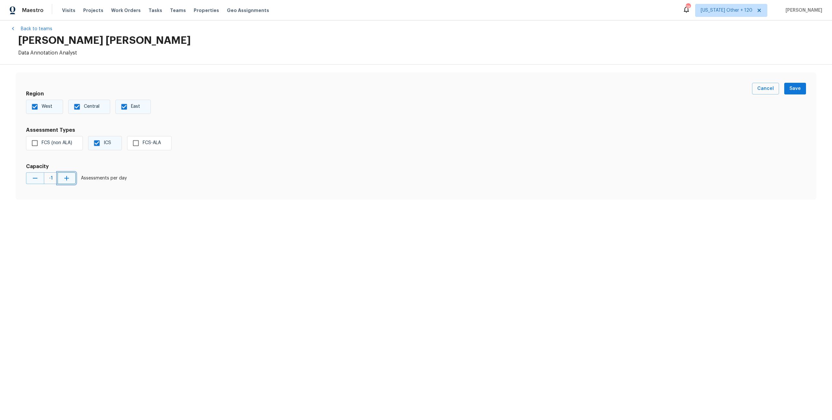
click at [66, 181] on icon "button" at bounding box center [67, 178] width 8 height 8
click at [98, 144] on input "ICS" at bounding box center [97, 143] width 14 height 14
click at [124, 105] on input "East" at bounding box center [124, 107] width 14 height 14
click at [77, 107] on input "Central" at bounding box center [77, 107] width 14 height 14
click at [35, 109] on input "West" at bounding box center [35, 107] width 14 height 14
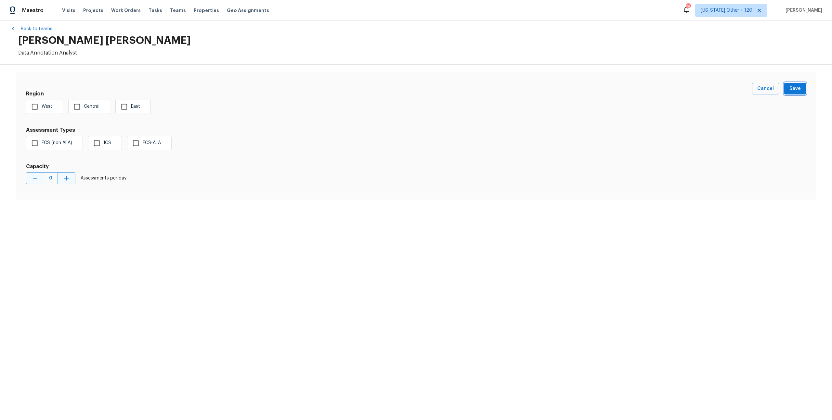
click at [797, 89] on span "Save" at bounding box center [794, 89] width 11 height 8
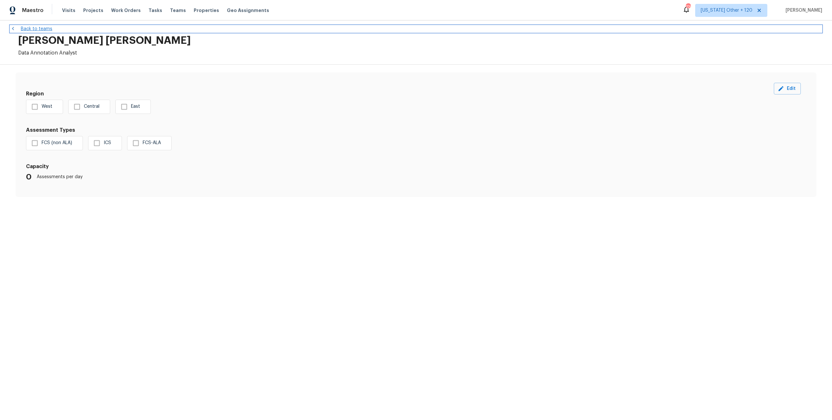
click at [37, 31] on link "Back to teams" at bounding box center [415, 29] width 811 height 6
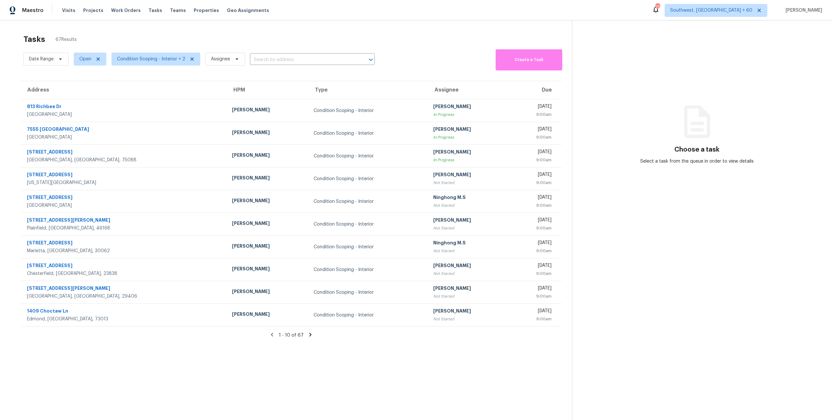
click at [309, 336] on icon at bounding box center [310, 335] width 2 height 4
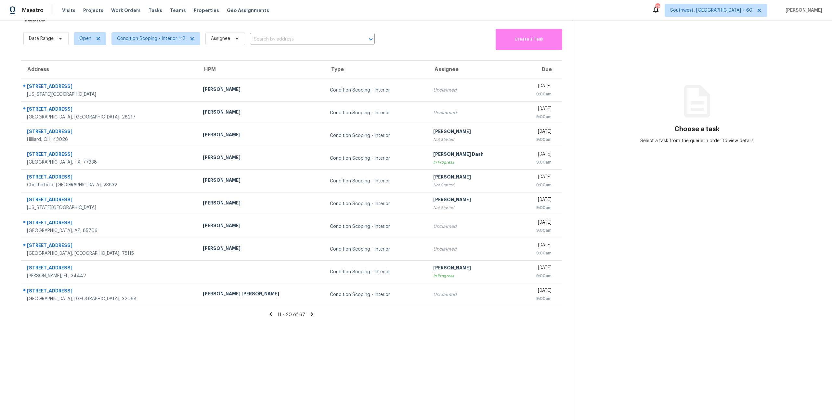
scroll to position [19, 0]
click at [311, 317] on icon at bounding box center [312, 316] width 6 height 6
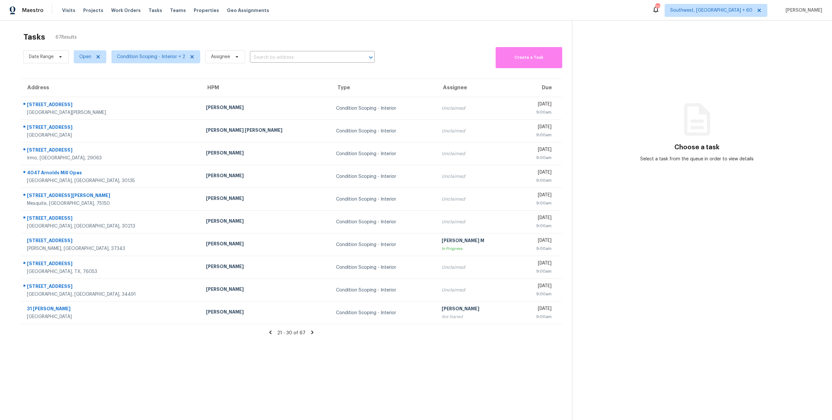
scroll to position [0, 0]
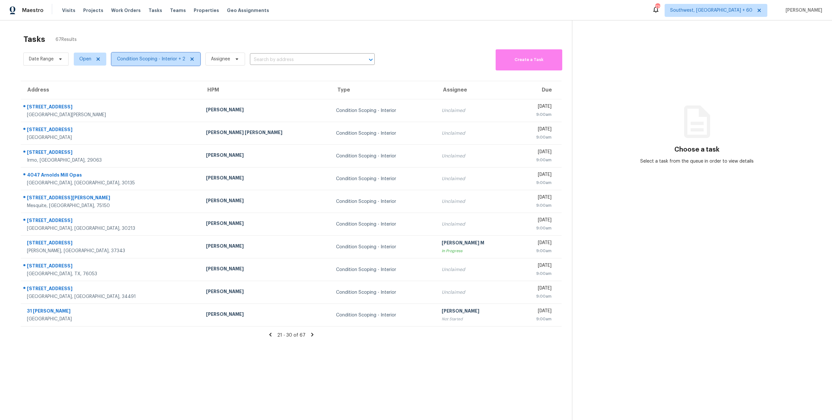
click at [161, 60] on span "Condition Scoping - Interior + 2" at bounding box center [151, 59] width 68 height 6
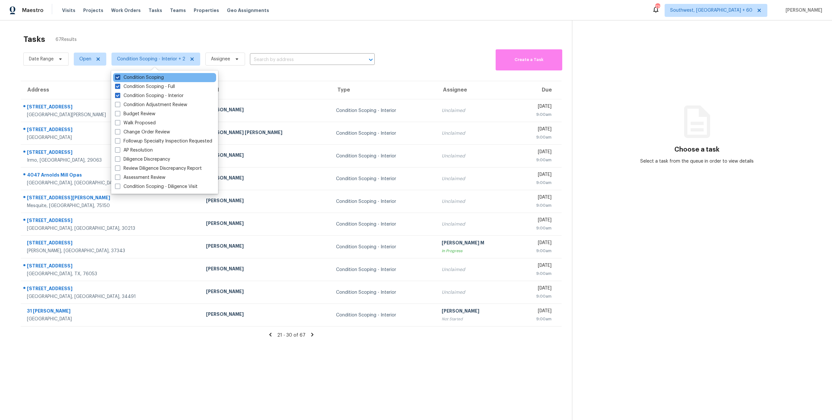
click at [159, 76] on label "Condition Scoping" at bounding box center [139, 77] width 49 height 6
click at [119, 76] on input "Condition Scoping" at bounding box center [117, 76] width 4 height 4
checkbox input "false"
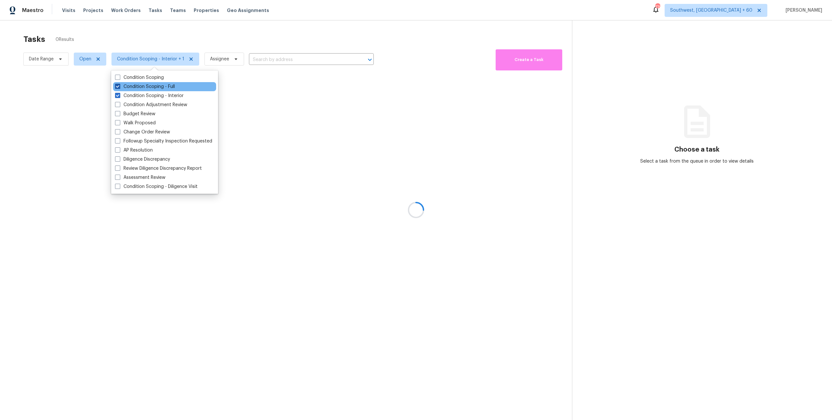
click at [162, 87] on label "Condition Scoping - Full" at bounding box center [145, 87] width 60 height 6
click at [119, 87] on input "Condition Scoping - Full" at bounding box center [117, 86] width 4 height 4
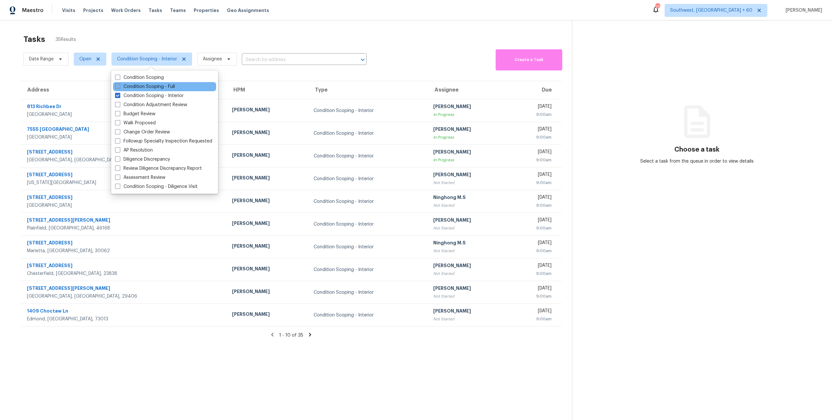
click at [162, 87] on label "Condition Scoping - Full" at bounding box center [145, 87] width 60 height 6
click at [119, 87] on input "Condition Scoping - Full" at bounding box center [117, 86] width 4 height 4
checkbox input "true"
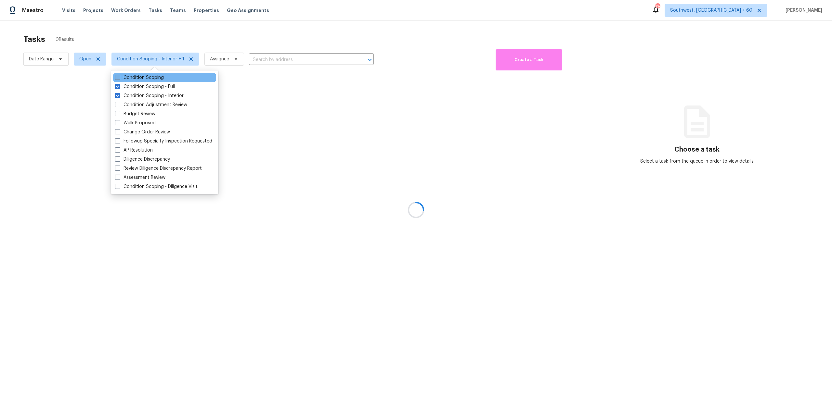
click at [146, 78] on label "Condition Scoping" at bounding box center [139, 77] width 49 height 6
click at [119, 78] on input "Condition Scoping" at bounding box center [117, 76] width 4 height 4
checkbox input "true"
click at [116, 35] on div at bounding box center [416, 210] width 832 height 420
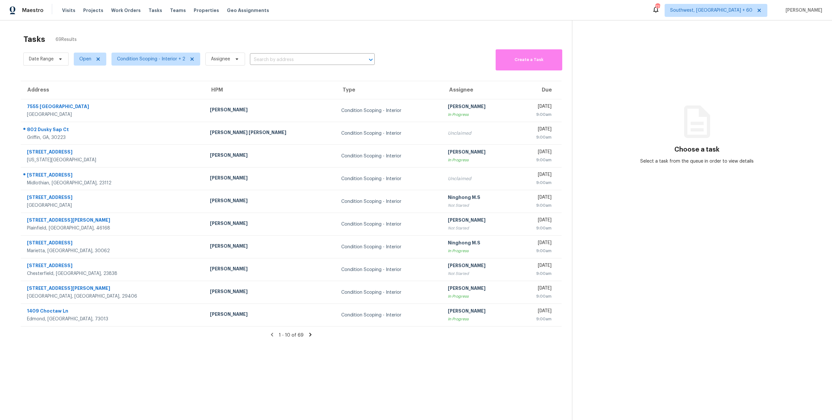
click at [121, 47] on div "Tasks 69 Results" at bounding box center [297, 39] width 548 height 17
